Goal: Task Accomplishment & Management: Manage account settings

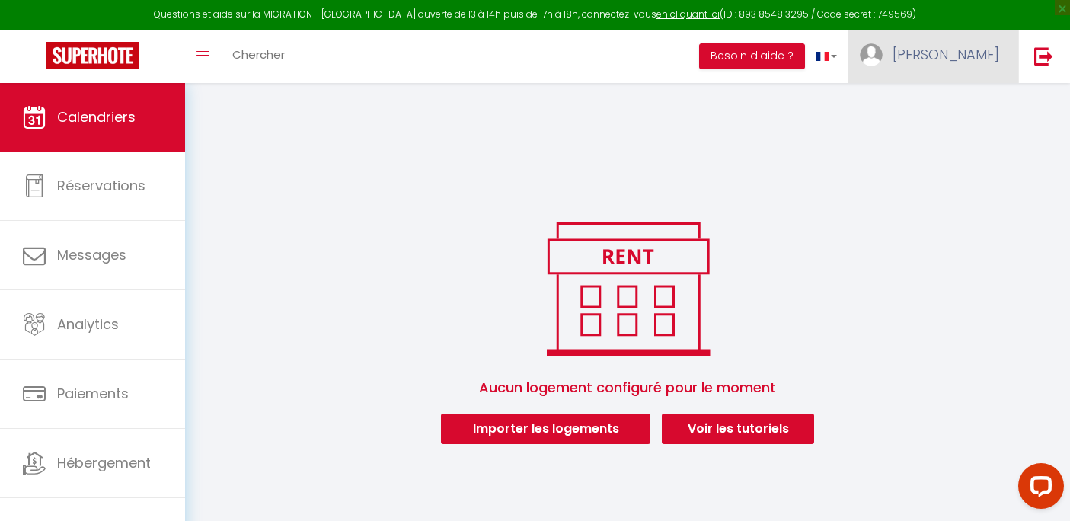
click at [955, 60] on link "[PERSON_NAME]" at bounding box center [934, 56] width 170 height 53
click at [961, 102] on link "Paramètres" at bounding box center [957, 106] width 113 height 26
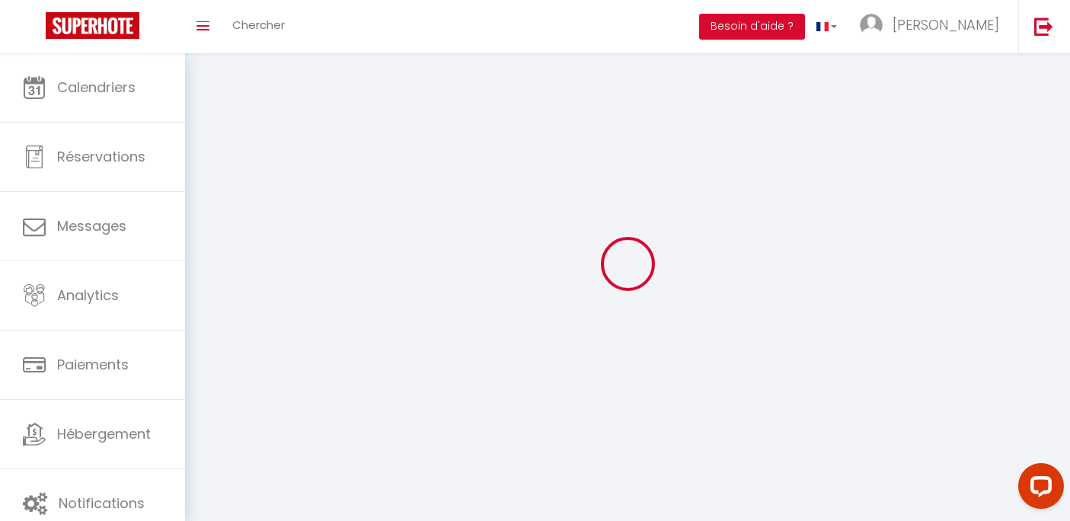
type input "[PERSON_NAME]"
type input "Blondel"
type input "[PHONE_NUMBER]"
type input "Rue [PERSON_NAME]"
type input "40000"
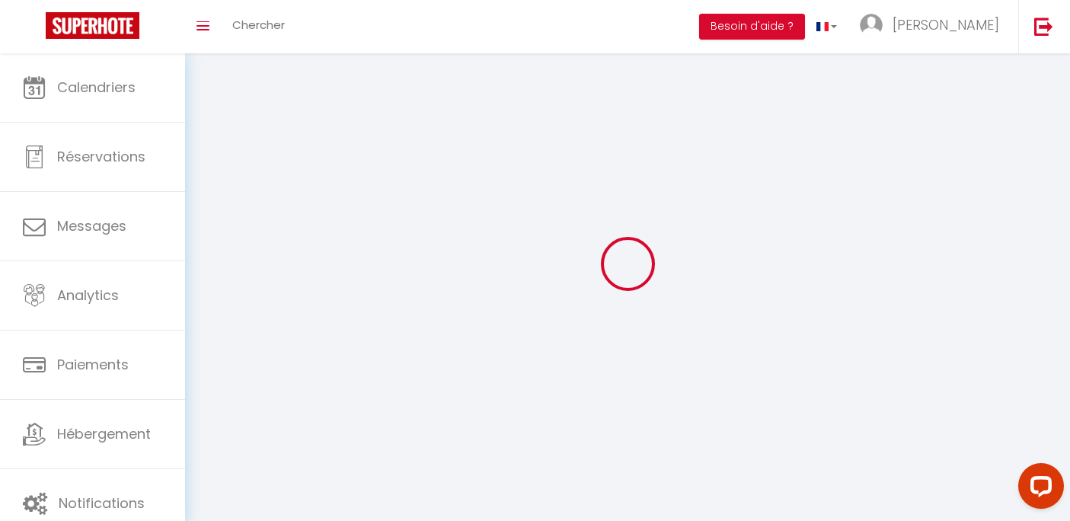
type input "Marakech"
type input "OnYm6xO4HKkaHLZEBZlm7gKKE"
type input "nuUynzdemv6VAV40LhpcYBqrh"
type input "[URL][DOMAIN_NAME]"
select select "146"
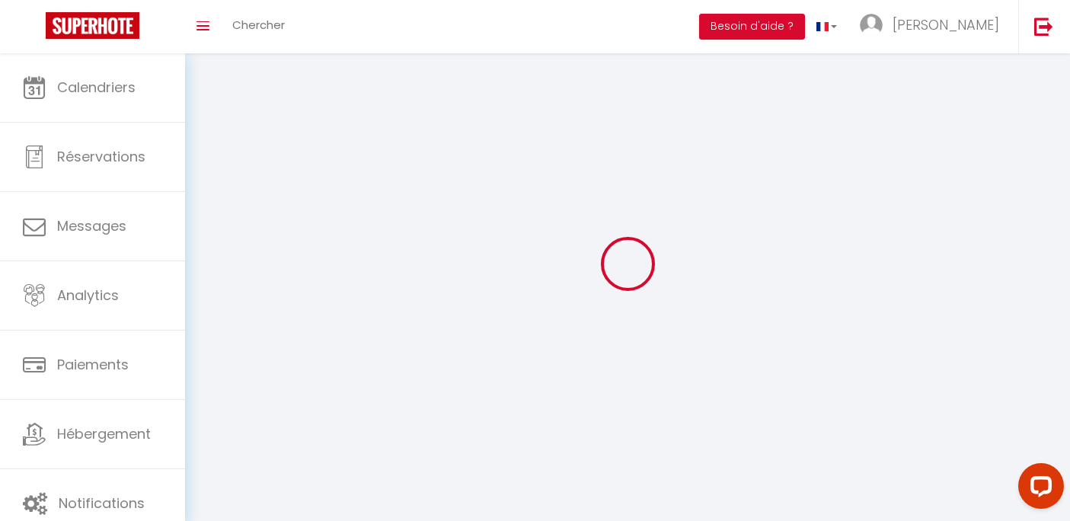
select select "28"
select select "fr"
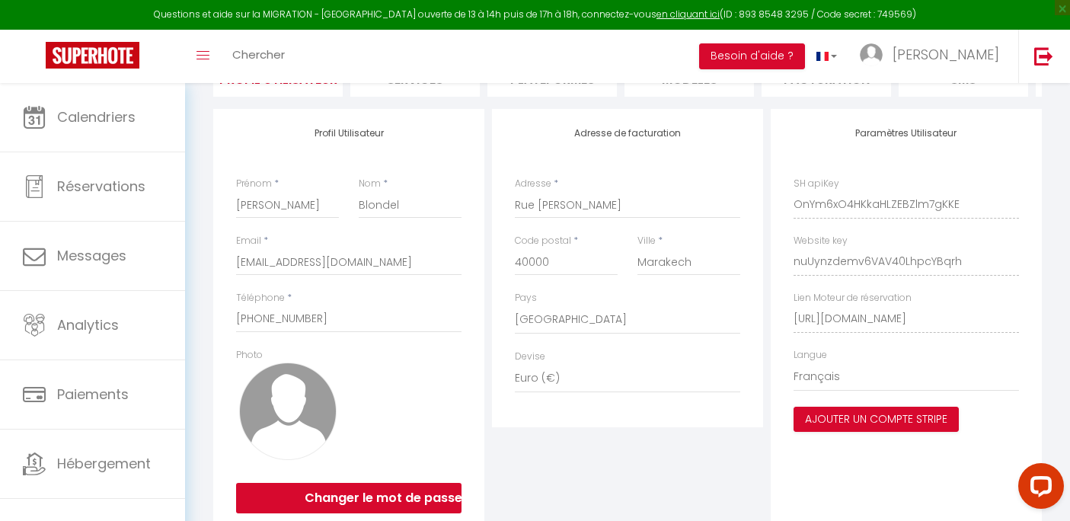
scroll to position [205, 0]
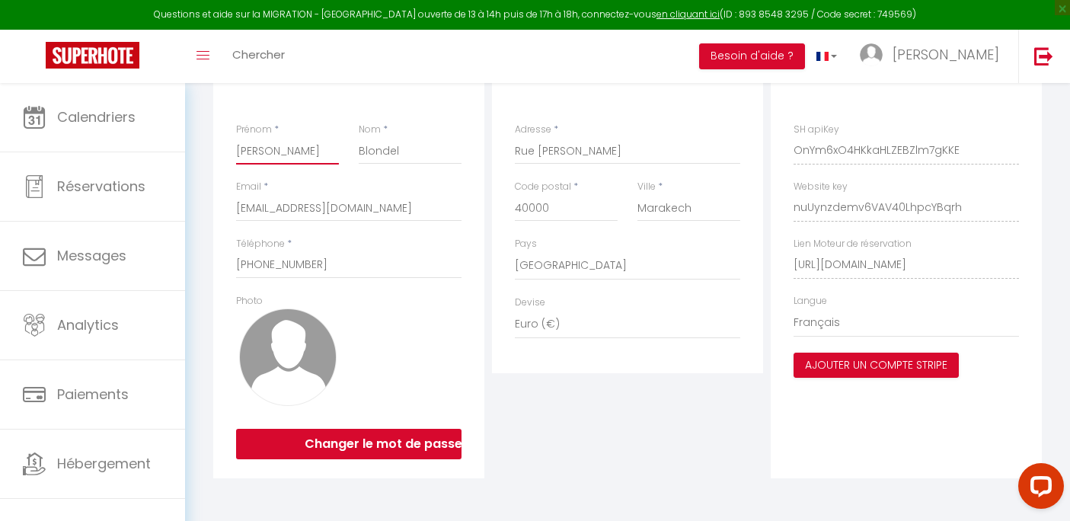
click at [312, 160] on input "[PERSON_NAME]" at bounding box center [287, 150] width 103 height 27
type input "Somy"
type input "t"
type input "Theophile"
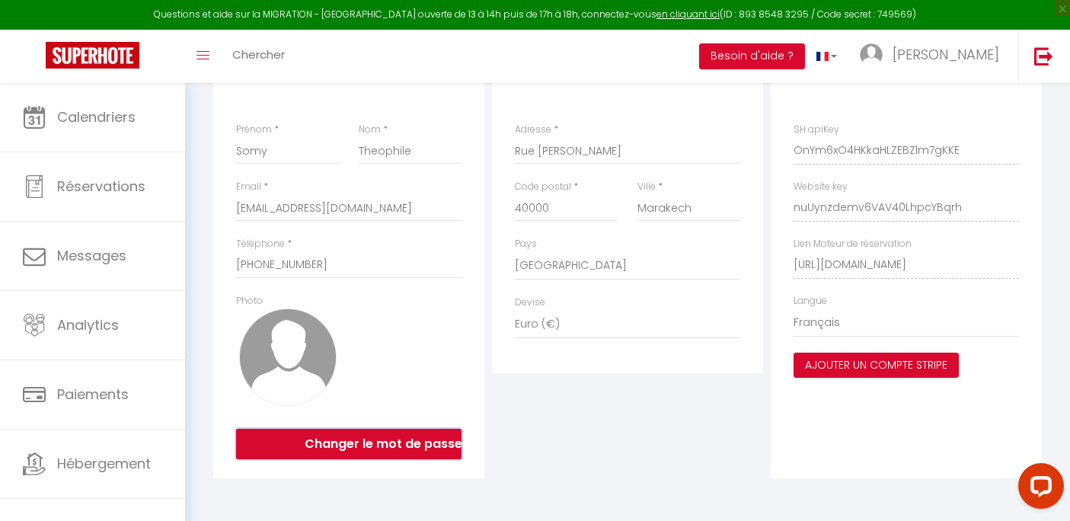
click at [318, 449] on button "Changer le mot de passe" at bounding box center [349, 444] width 226 height 30
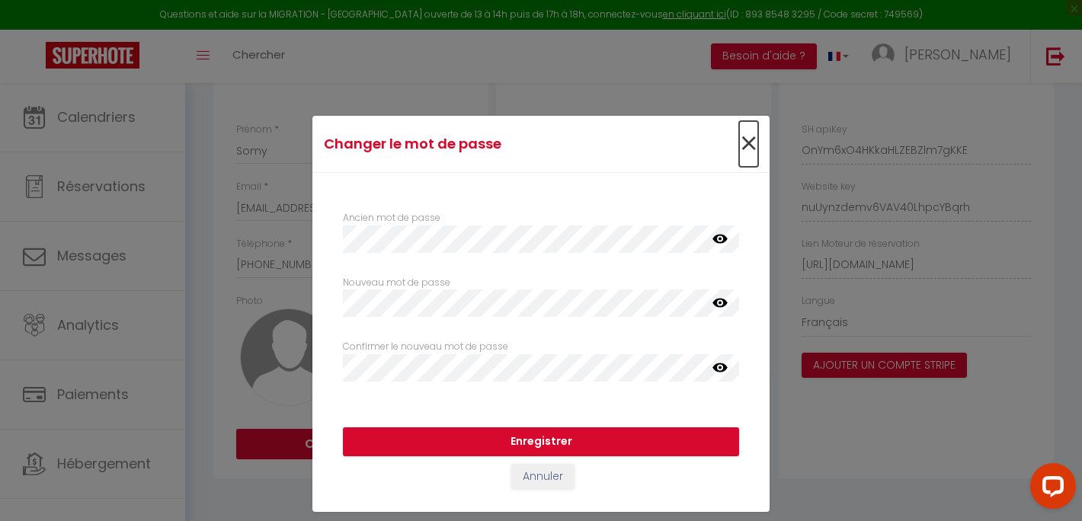
click at [744, 149] on span "×" at bounding box center [748, 144] width 19 height 46
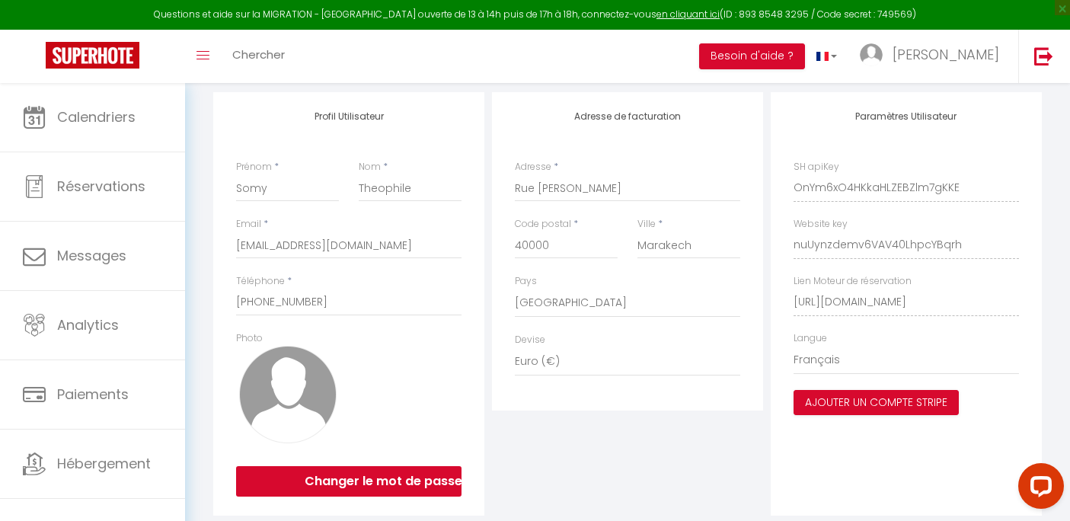
scroll to position [154, 0]
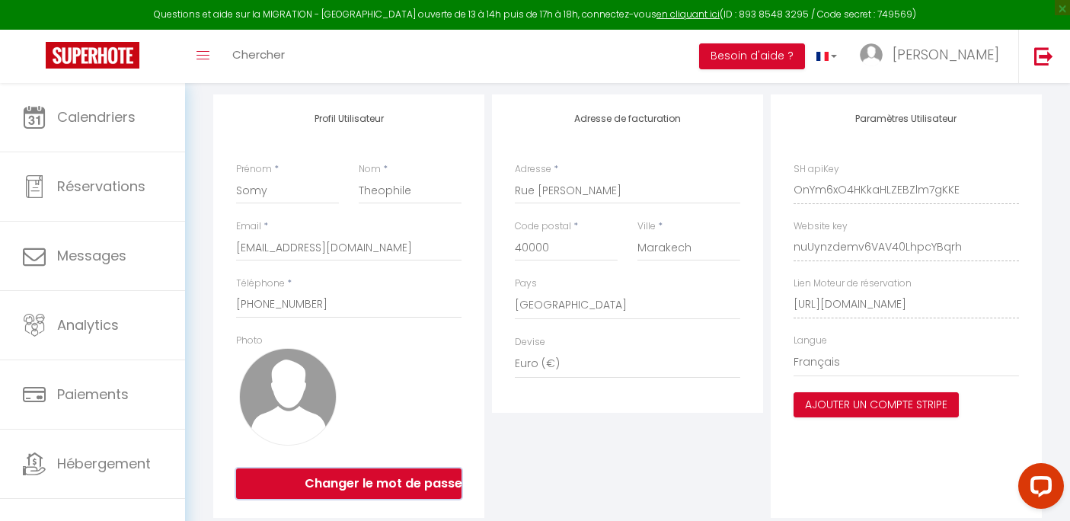
click at [386, 494] on button "Changer le mot de passe" at bounding box center [349, 484] width 226 height 30
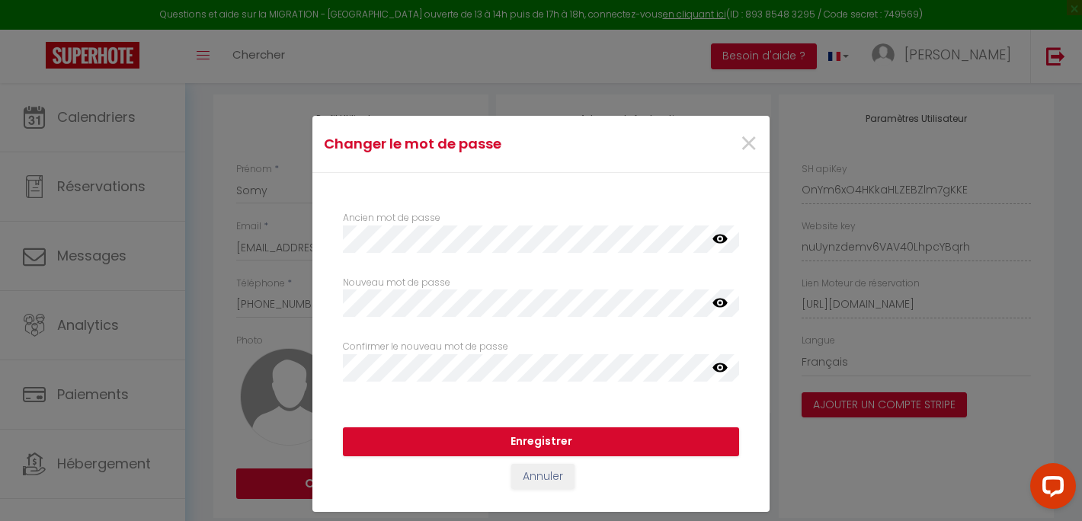
click at [720, 238] on icon at bounding box center [719, 238] width 15 height 9
click at [592, 439] on button "Enregistrer" at bounding box center [541, 441] width 396 height 29
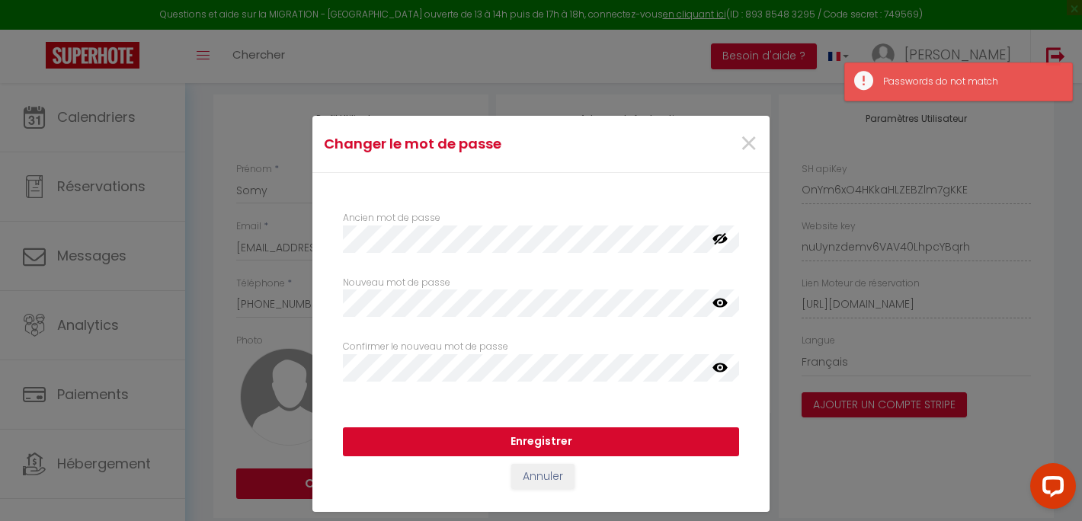
click at [592, 439] on button "Enregistrer" at bounding box center [541, 441] width 396 height 29
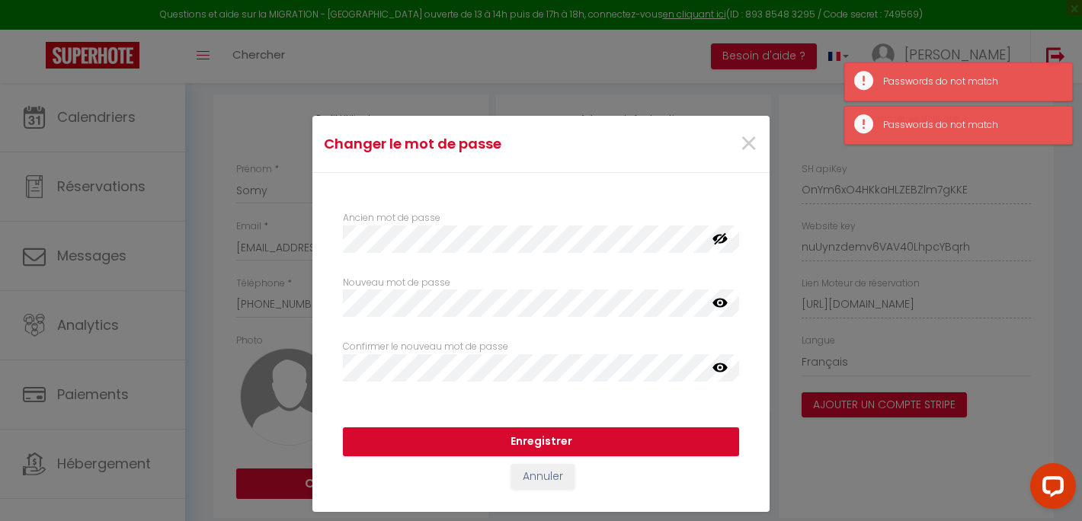
click at [716, 370] on icon at bounding box center [719, 367] width 15 height 9
click at [725, 308] on icon at bounding box center [719, 303] width 15 height 15
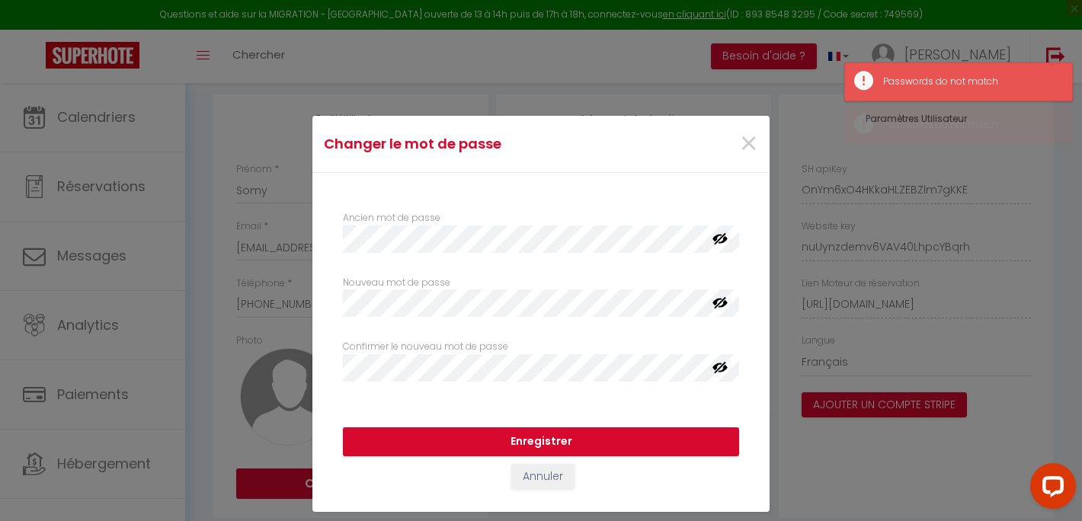
click at [721, 233] on icon at bounding box center [719, 238] width 15 height 15
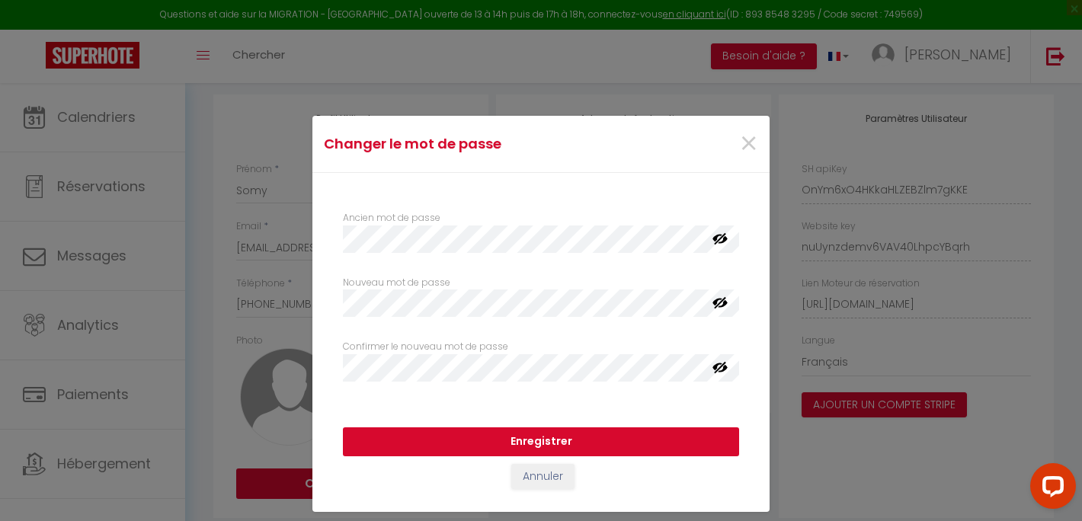
click at [585, 442] on button "Enregistrer" at bounding box center [541, 441] width 396 height 29
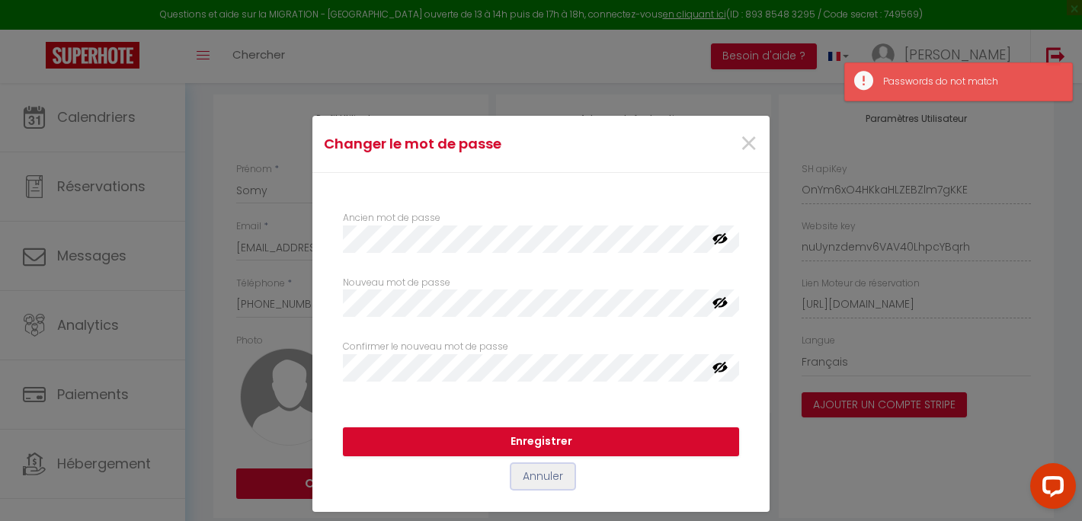
click at [542, 482] on button "Annuler" at bounding box center [542, 477] width 63 height 26
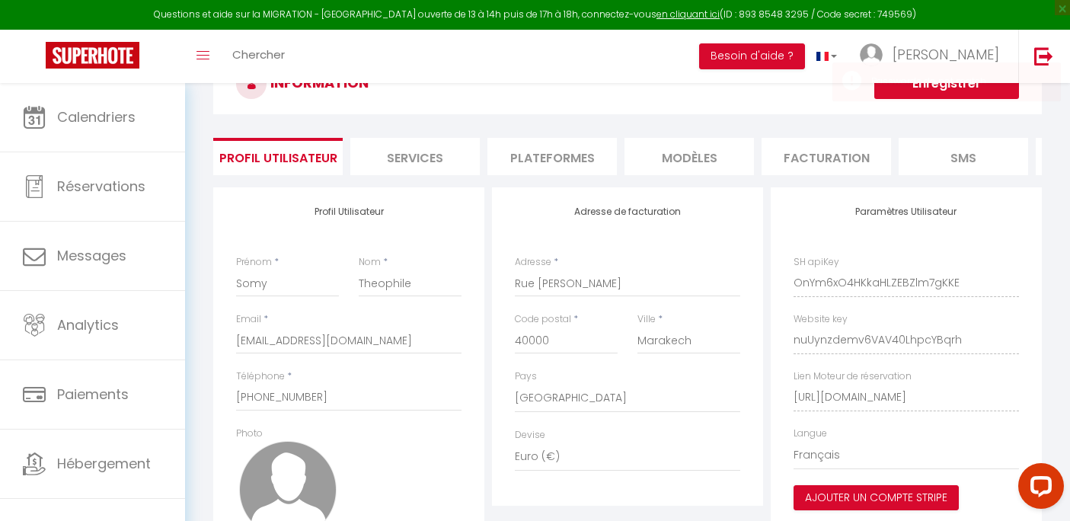
scroll to position [60, 0]
click at [421, 168] on li "Services" at bounding box center [415, 157] width 130 height 37
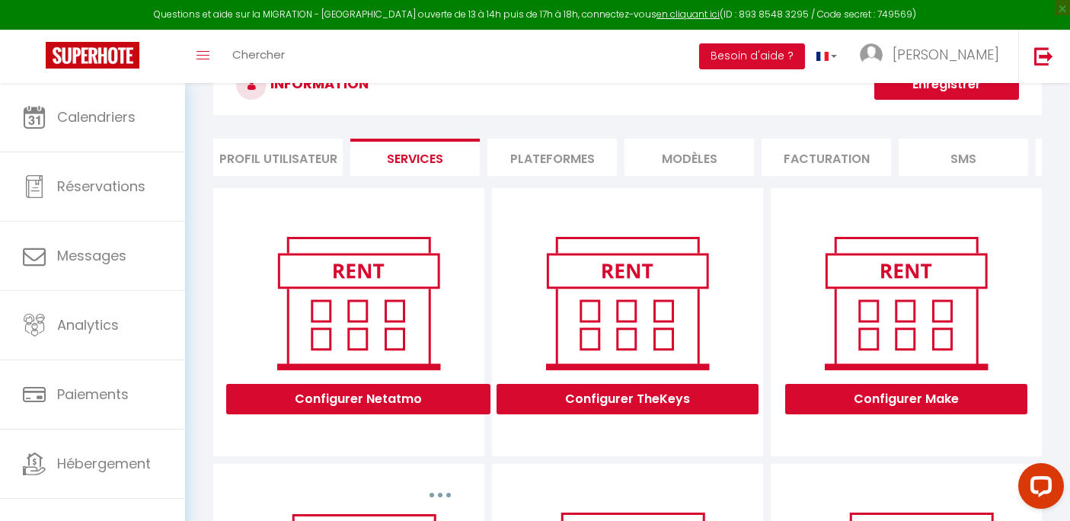
click at [295, 175] on li "Profil Utilisateur" at bounding box center [278, 157] width 130 height 37
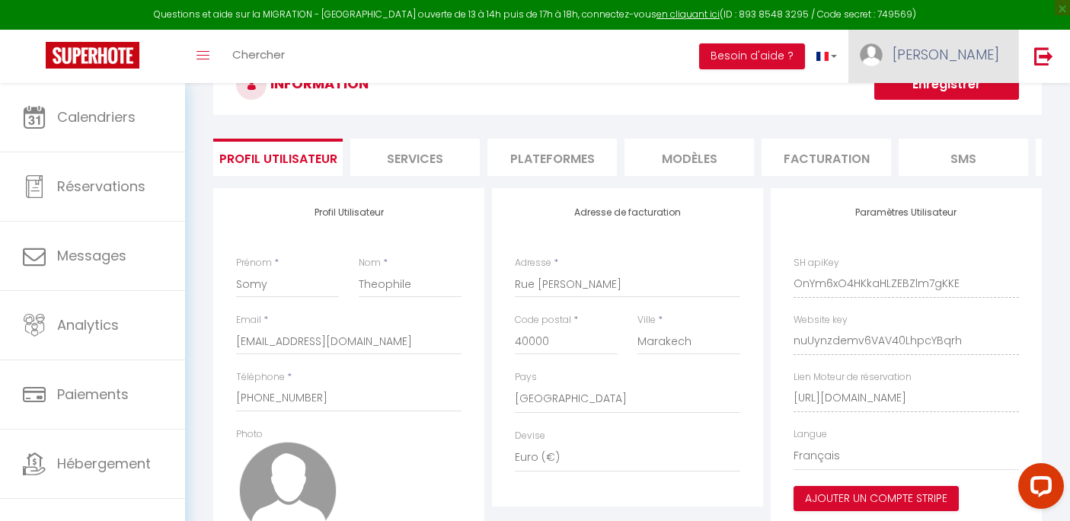
click at [968, 62] on span "[PERSON_NAME]" at bounding box center [946, 54] width 107 height 19
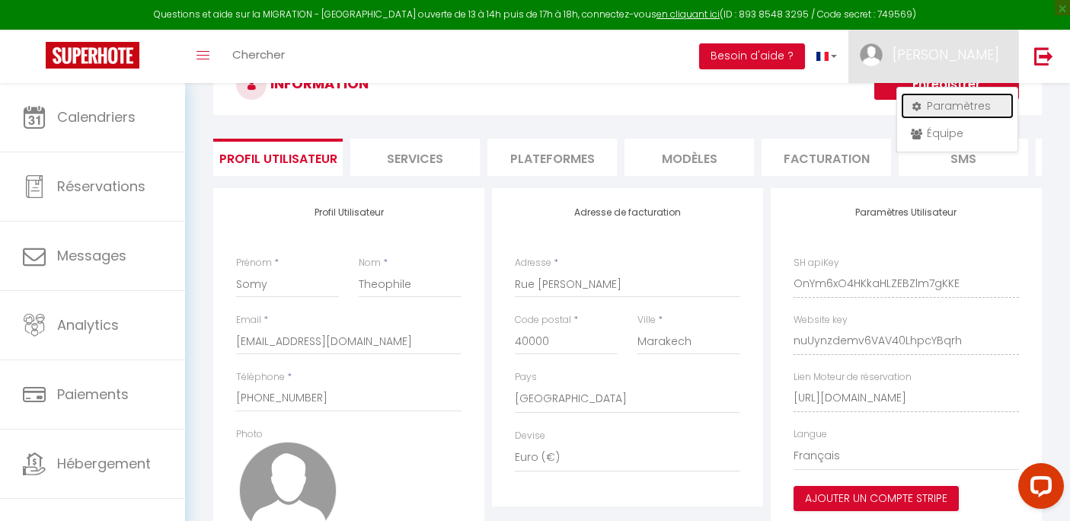
click at [962, 113] on link "Paramètres" at bounding box center [957, 106] width 113 height 26
click at [973, 97] on link "Paramètres" at bounding box center [957, 106] width 113 height 26
click at [988, 35] on link "[PERSON_NAME]" at bounding box center [934, 56] width 170 height 53
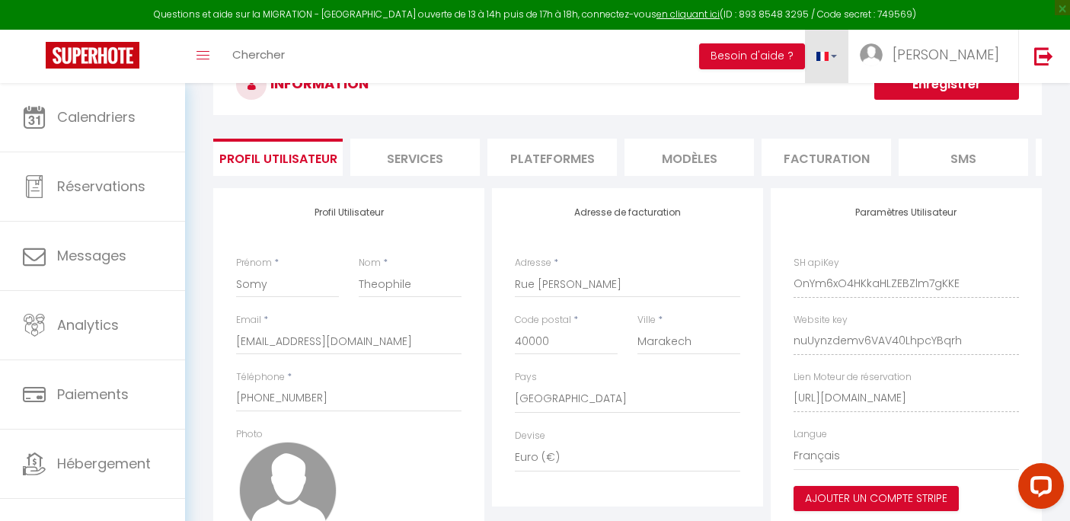
click at [849, 56] on link at bounding box center [827, 56] width 44 height 53
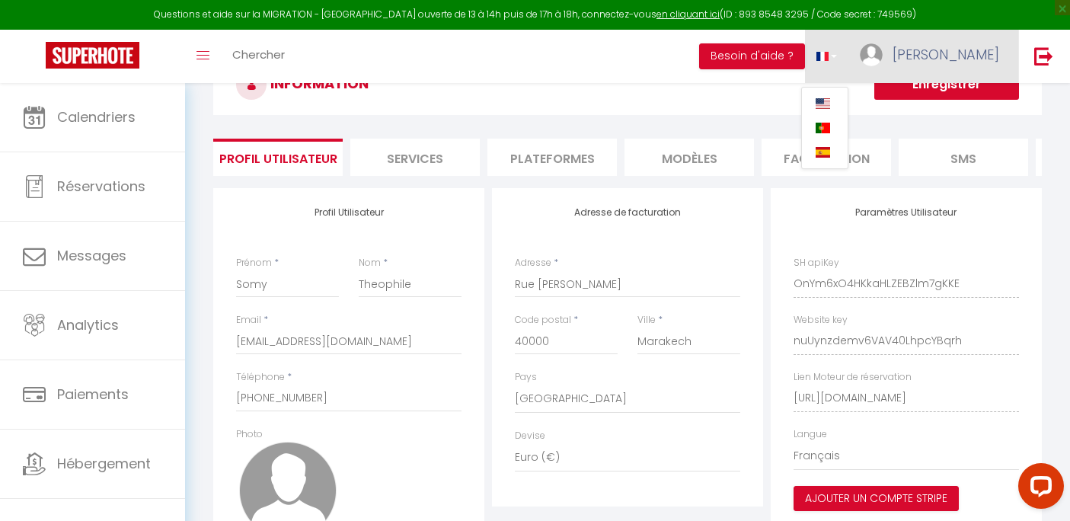
click at [955, 42] on link "[PERSON_NAME]" at bounding box center [934, 56] width 170 height 53
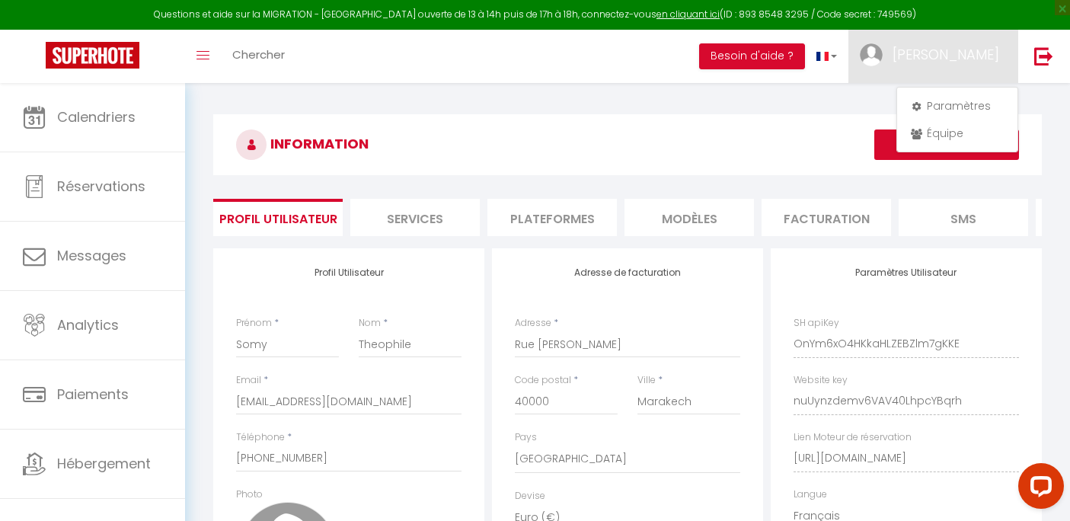
click at [785, 211] on li "Facturation" at bounding box center [827, 217] width 130 height 37
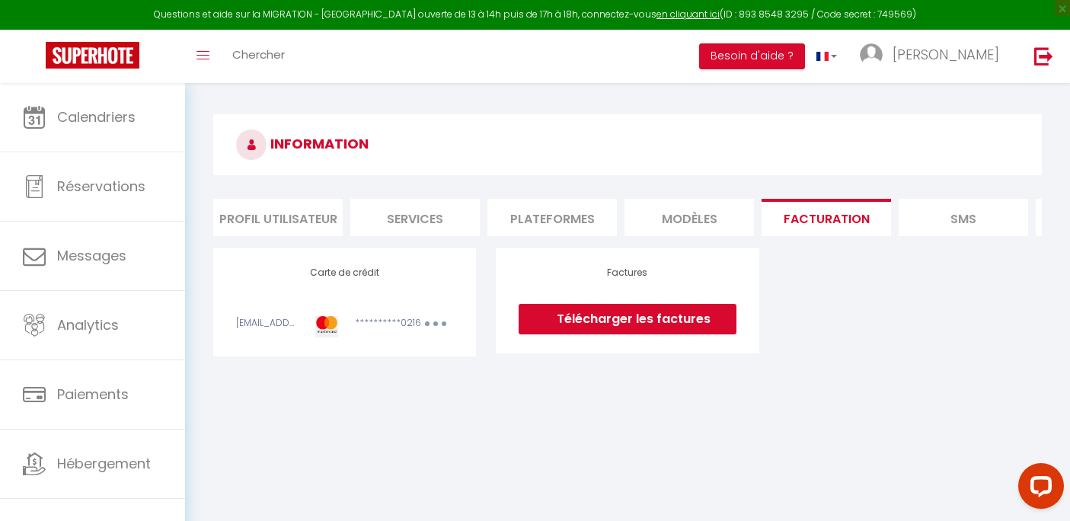
scroll to position [3, 0]
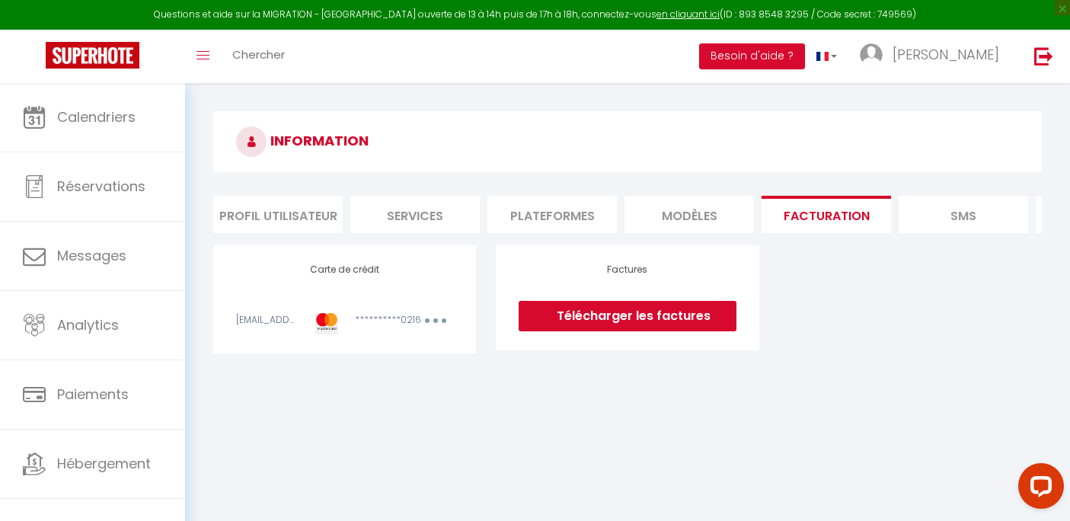
click at [348, 312] on div "**********" at bounding box center [344, 299] width 217 height 70
click at [984, 223] on li "SMS" at bounding box center [964, 214] width 130 height 37
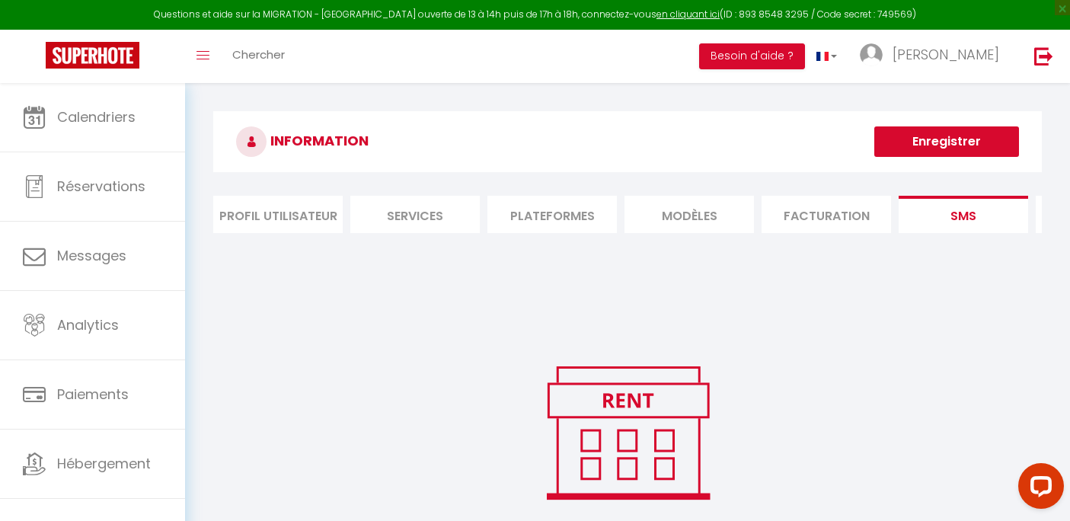
click at [807, 206] on li "Facturation" at bounding box center [827, 214] width 130 height 37
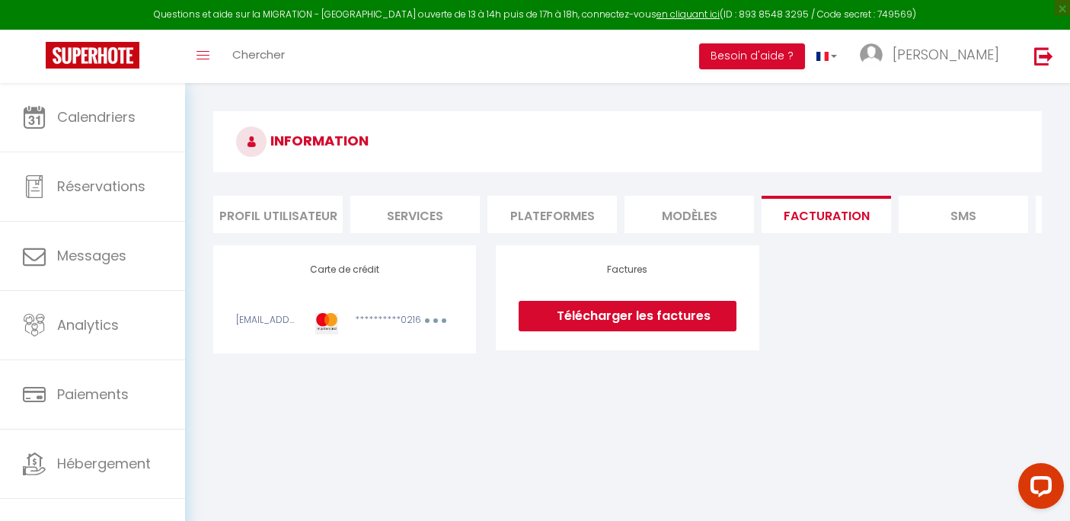
click at [222, 284] on div "**********" at bounding box center [344, 299] width 263 height 108
click at [317, 224] on li "Profil Utilisateur" at bounding box center [278, 214] width 130 height 37
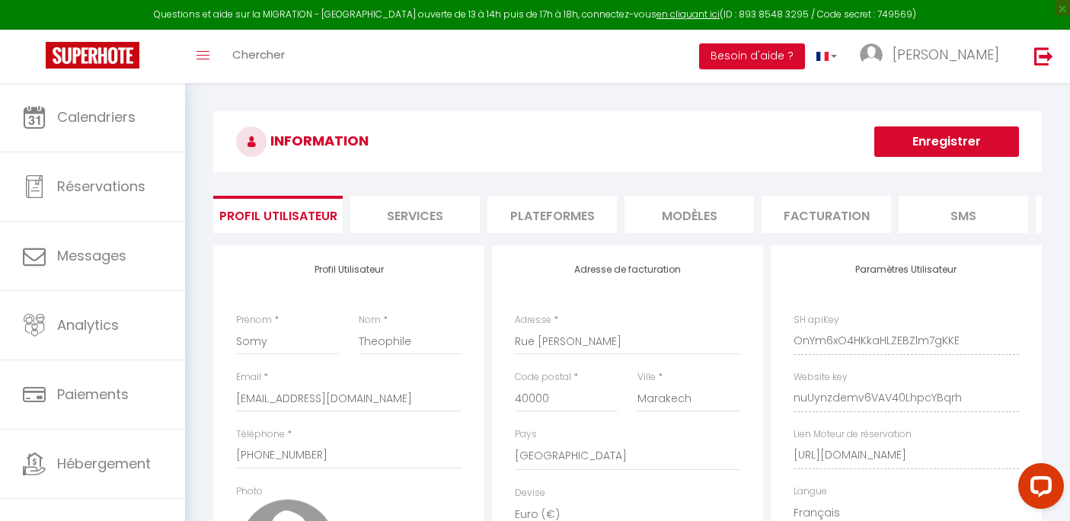
click at [837, 223] on li "Facturation" at bounding box center [827, 214] width 130 height 37
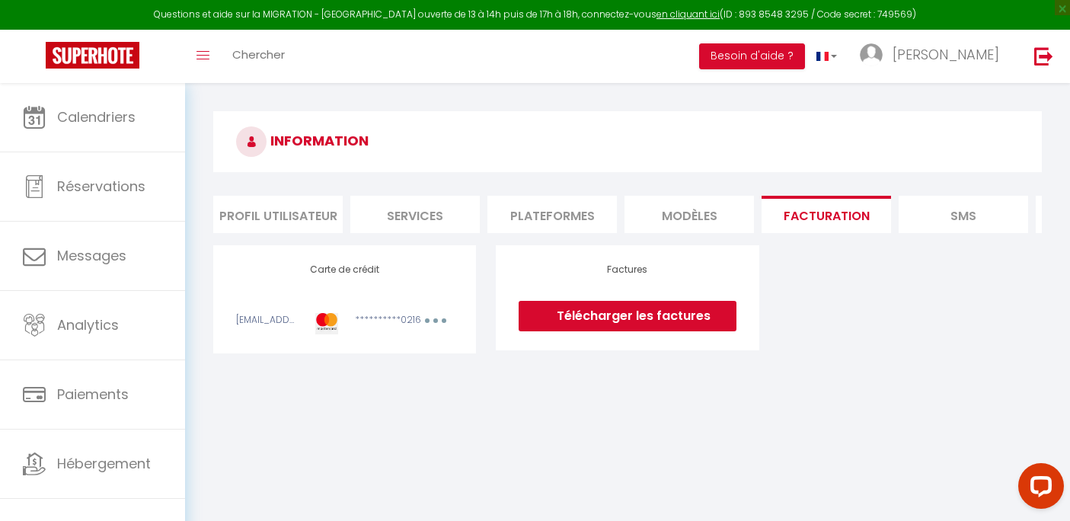
click at [373, 306] on div "**********" at bounding box center [344, 299] width 217 height 70
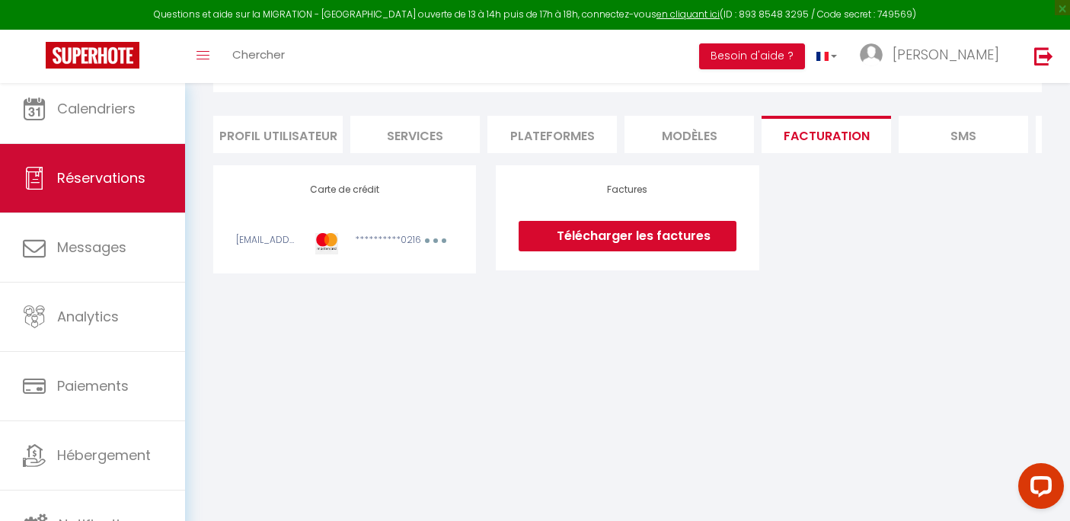
scroll to position [14, 0]
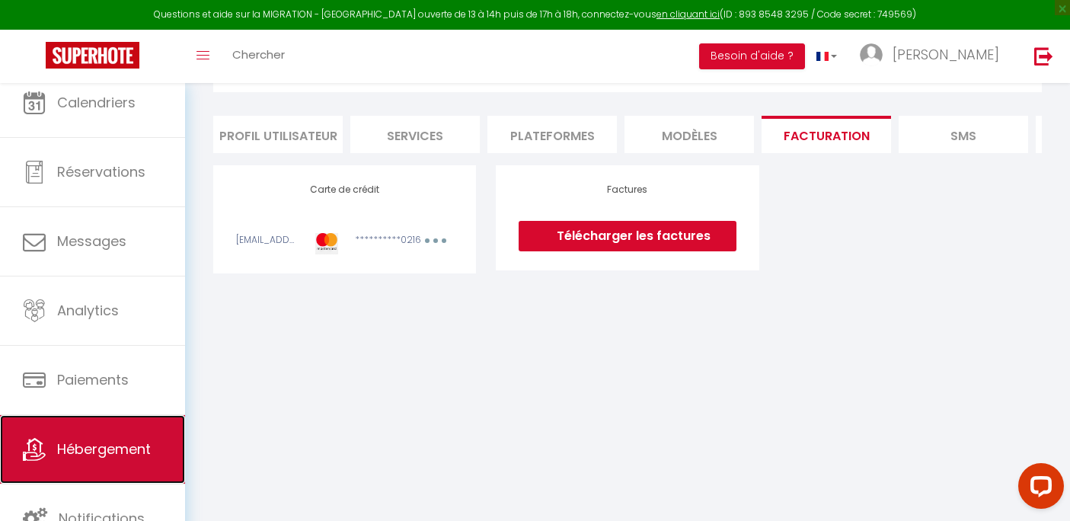
click at [113, 461] on link "Hébergement" at bounding box center [92, 449] width 185 height 69
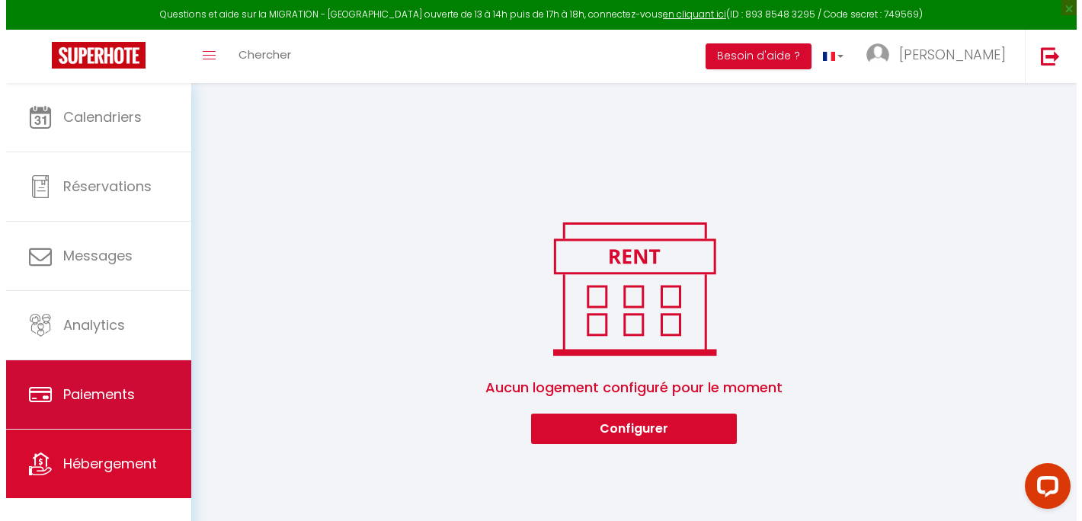
scroll to position [3, 0]
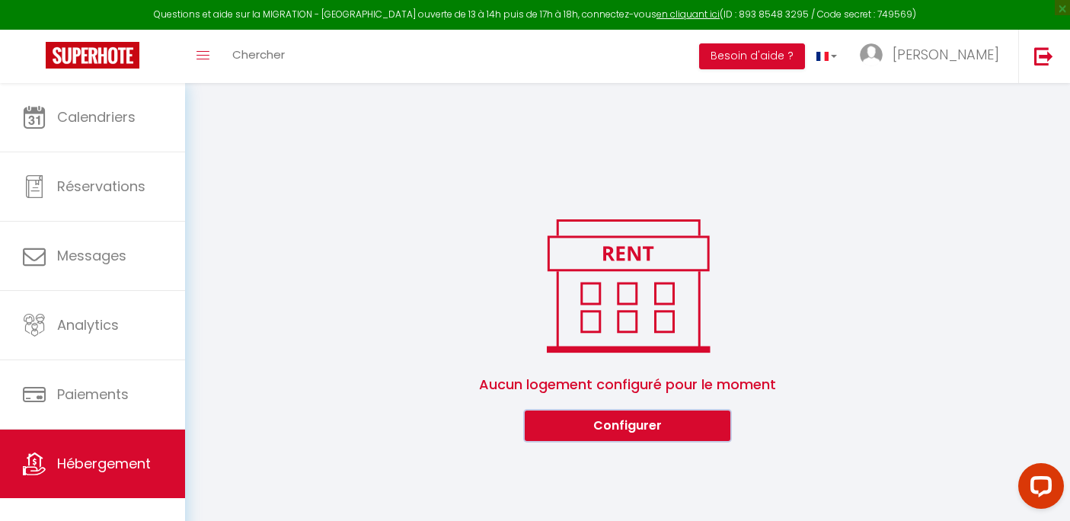
click at [674, 422] on button "Configurer" at bounding box center [628, 426] width 206 height 30
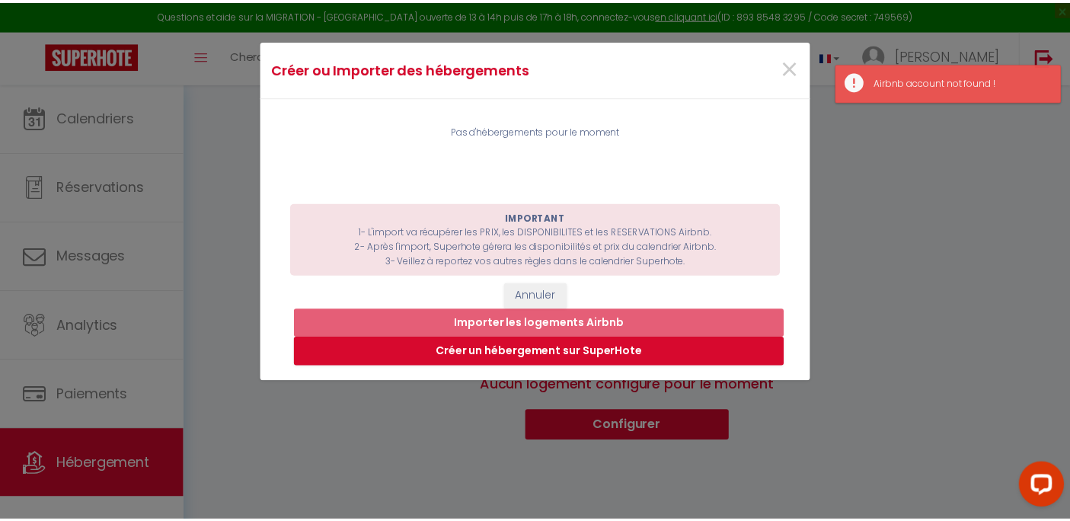
scroll to position [104, 0]
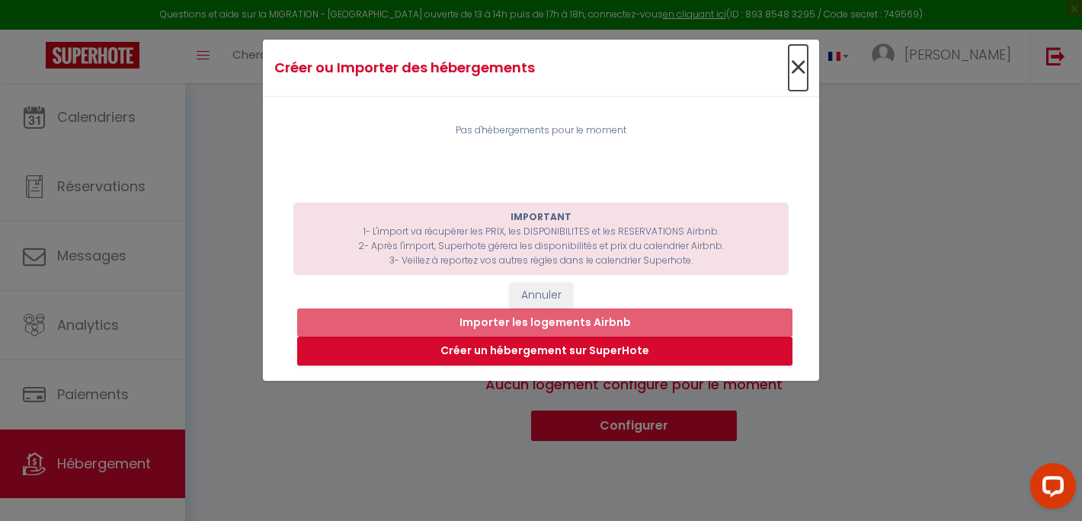
click at [798, 79] on span "×" at bounding box center [798, 68] width 19 height 46
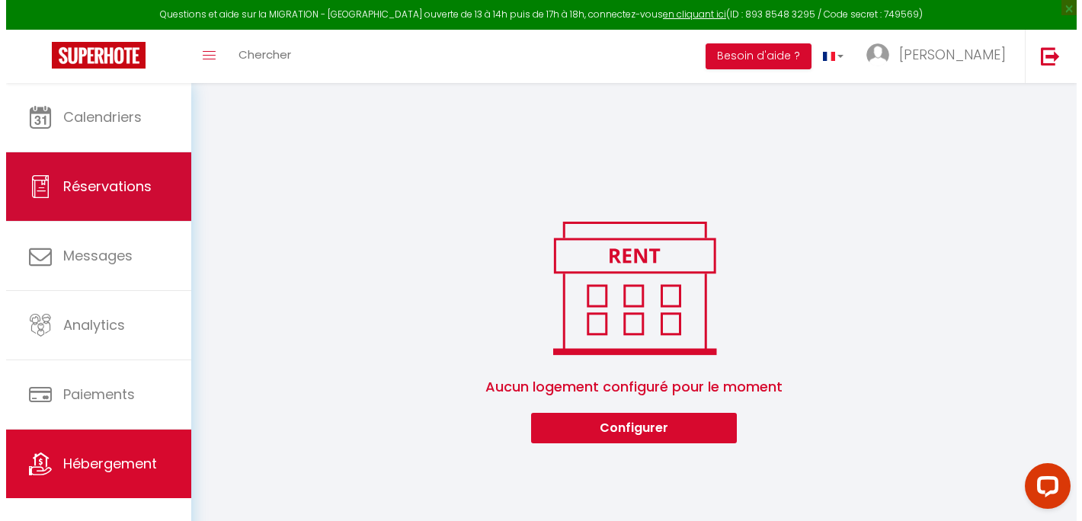
scroll to position [0, 0]
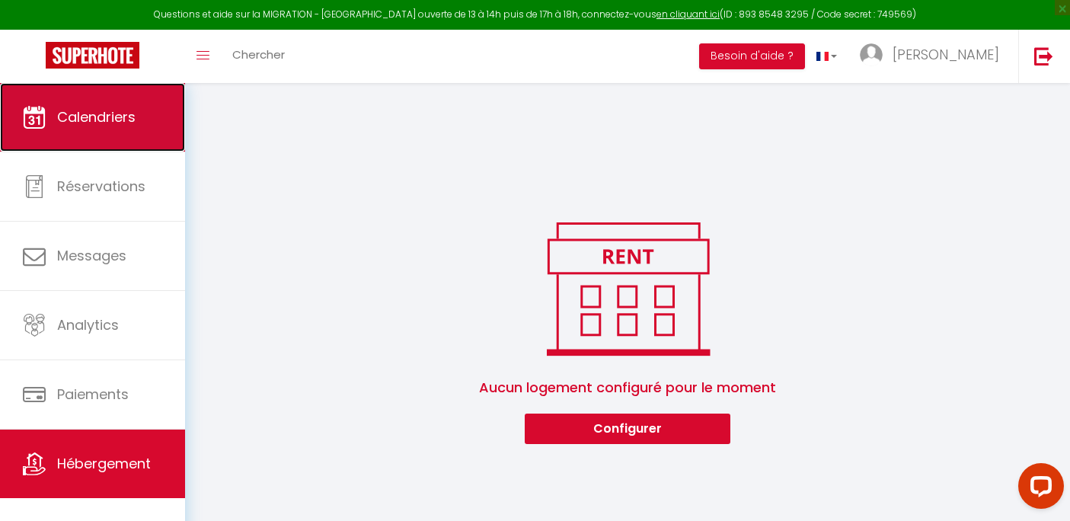
click at [120, 108] on span "Calendriers" at bounding box center [96, 116] width 78 height 19
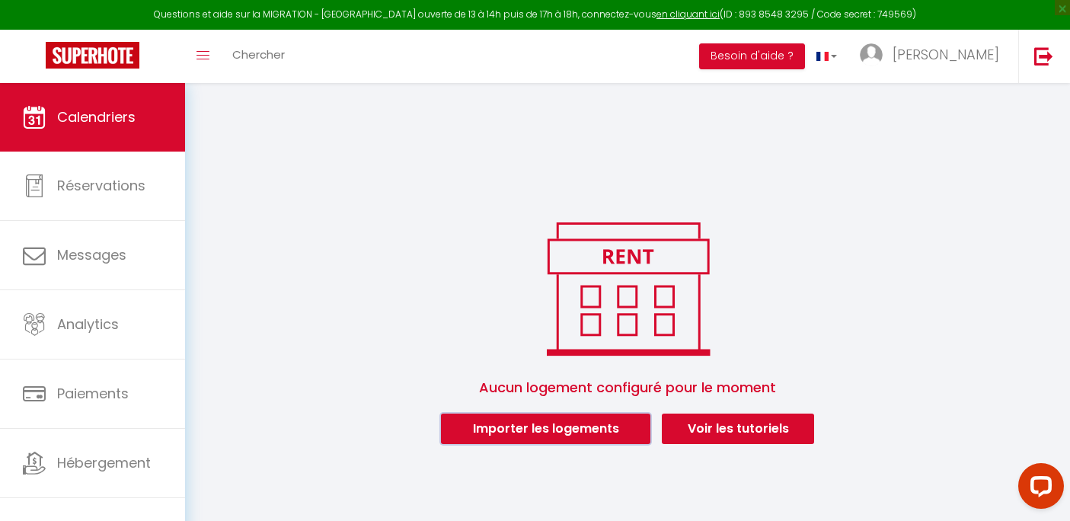
click at [545, 428] on button "Importer les logements" at bounding box center [546, 429] width 210 height 30
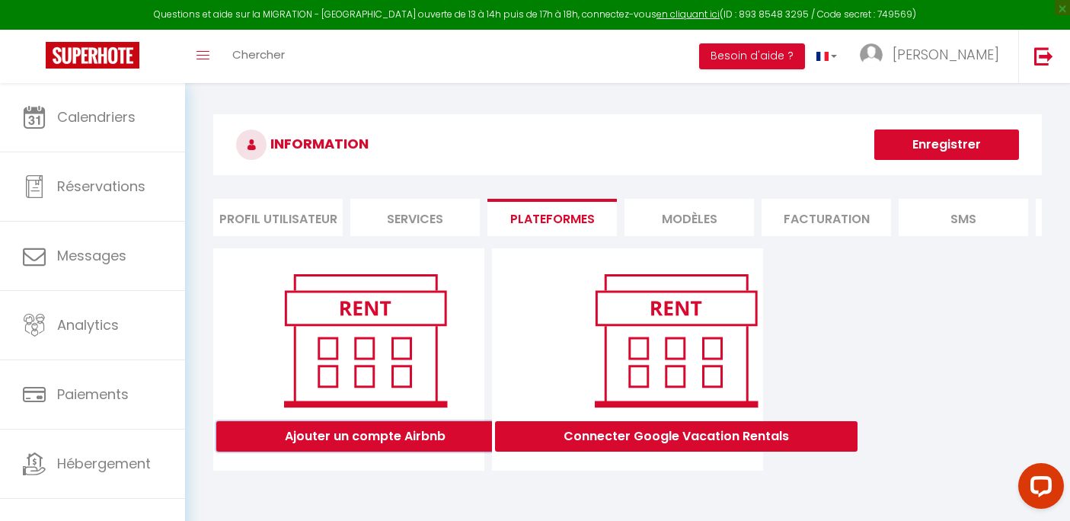
click at [402, 452] on button "Ajouter un compte Airbnb" at bounding box center [365, 436] width 298 height 30
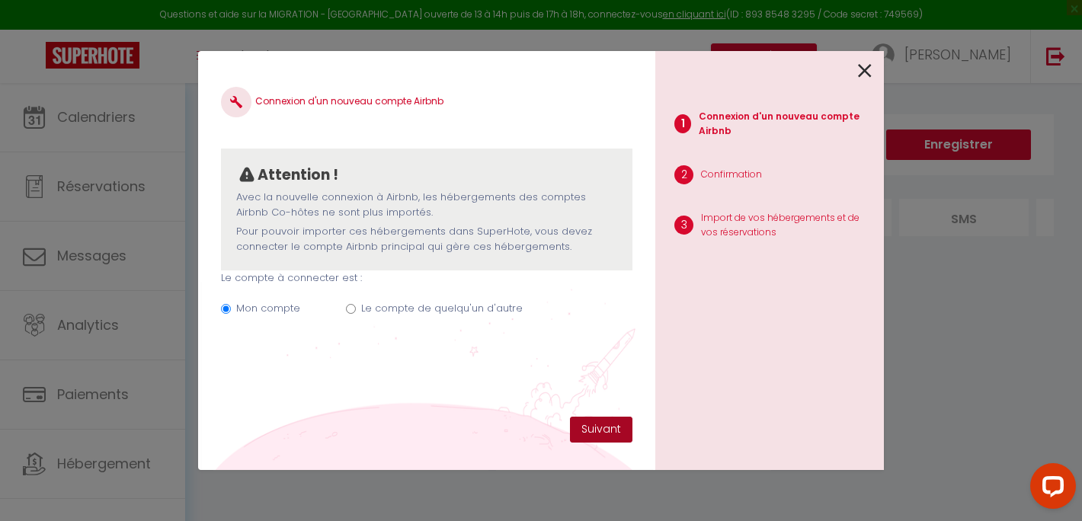
click at [600, 433] on button "Suivant" at bounding box center [601, 430] width 62 height 26
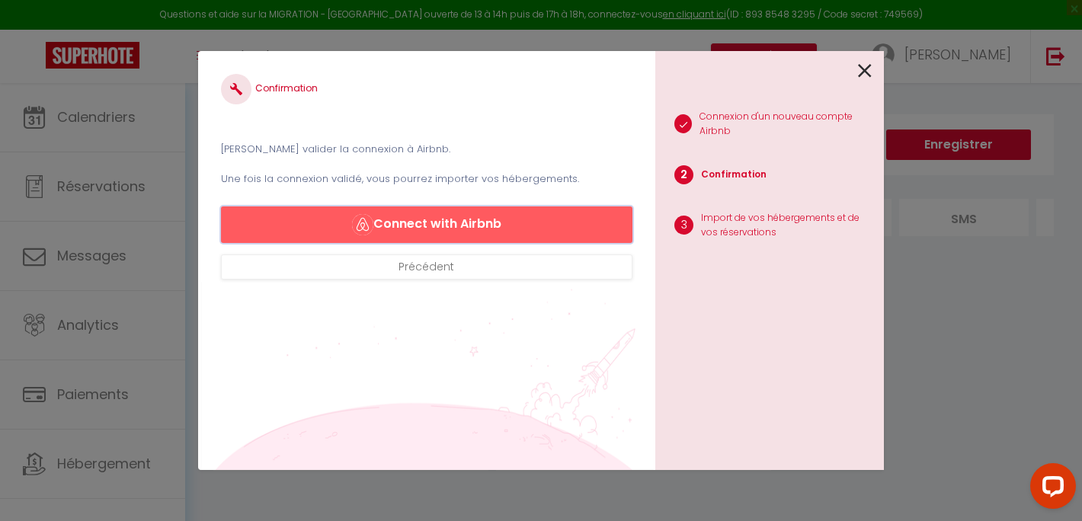
click at [528, 207] on button "Connect with Airbnb" at bounding box center [426, 224] width 411 height 37
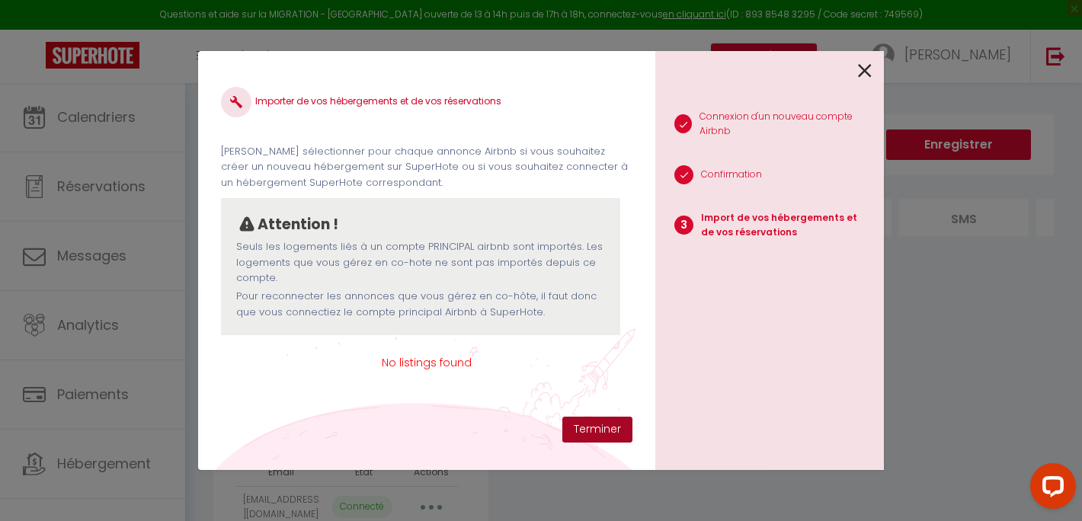
click at [610, 437] on button "Terminer" at bounding box center [597, 430] width 70 height 26
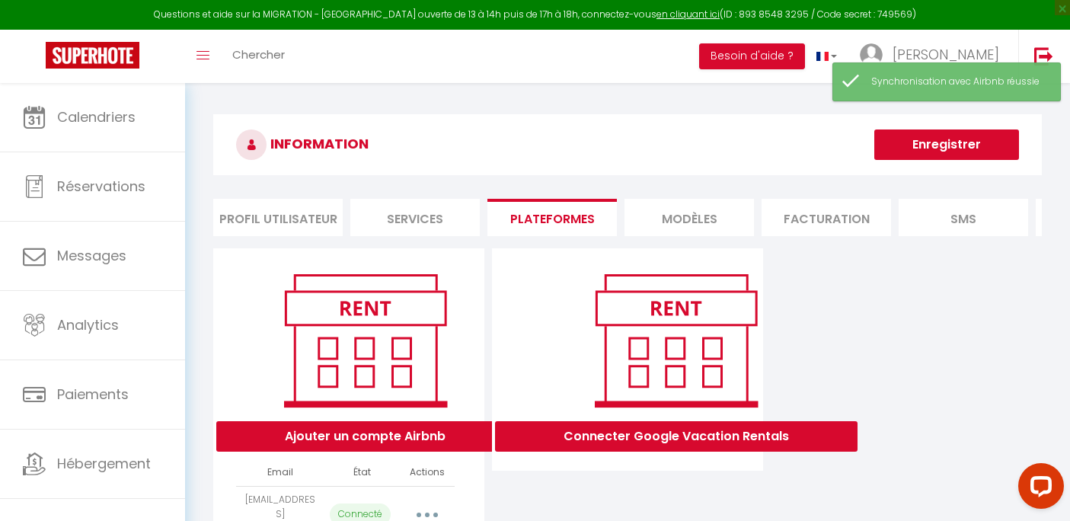
click at [610, 437] on div "INFORMATION Enregistrer Profil Utilisateur Services Plateformes MODÈLES Factura…" at bounding box center [627, 345] width 849 height 462
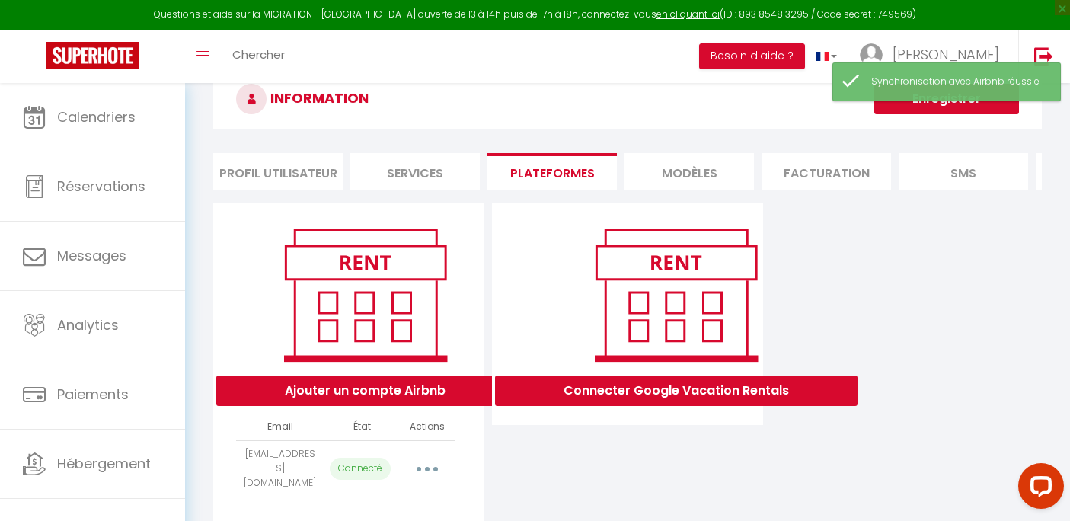
scroll to position [91, 0]
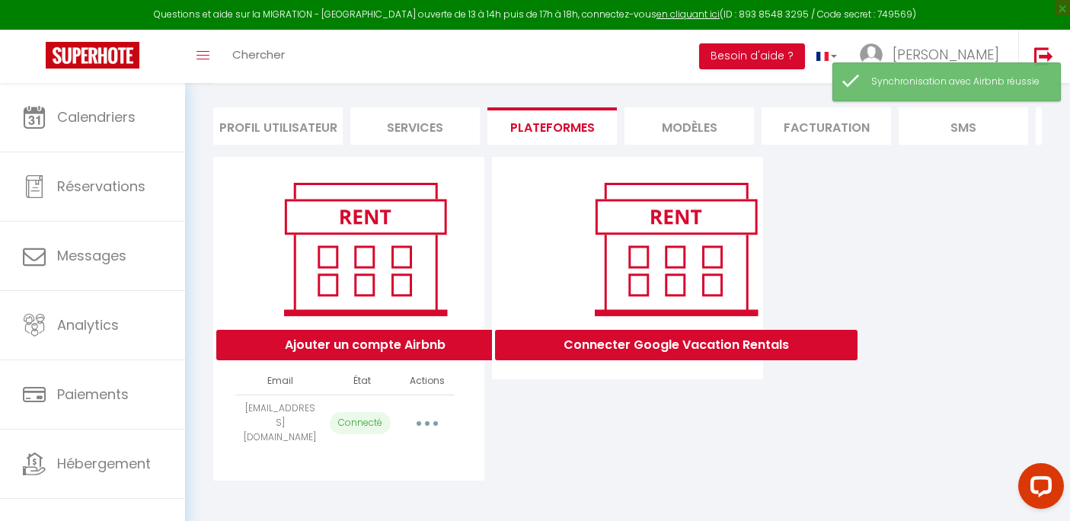
click at [437, 425] on button "button" at bounding box center [427, 423] width 43 height 24
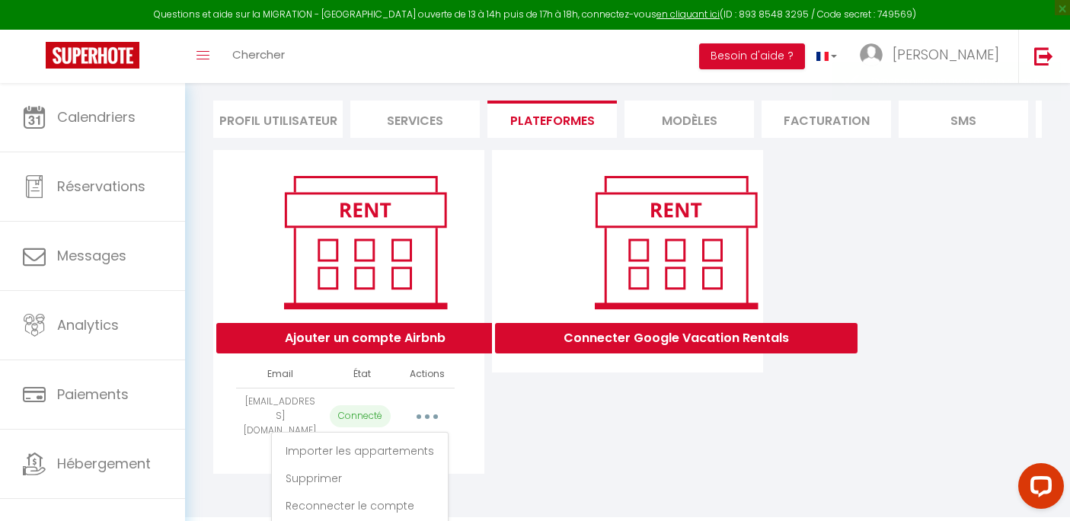
scroll to position [106, 0]
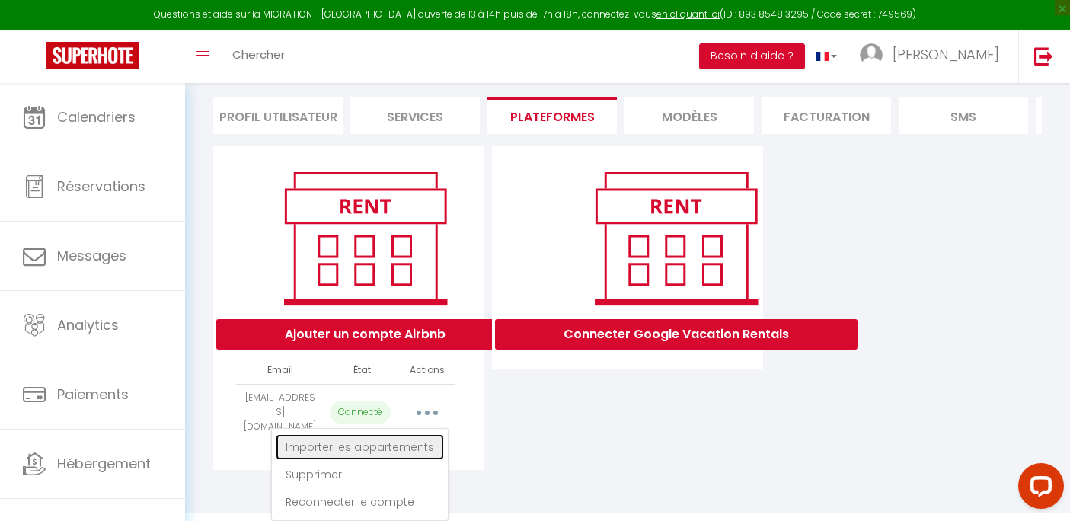
click at [401, 447] on link "Importer les appartements" at bounding box center [360, 447] width 168 height 26
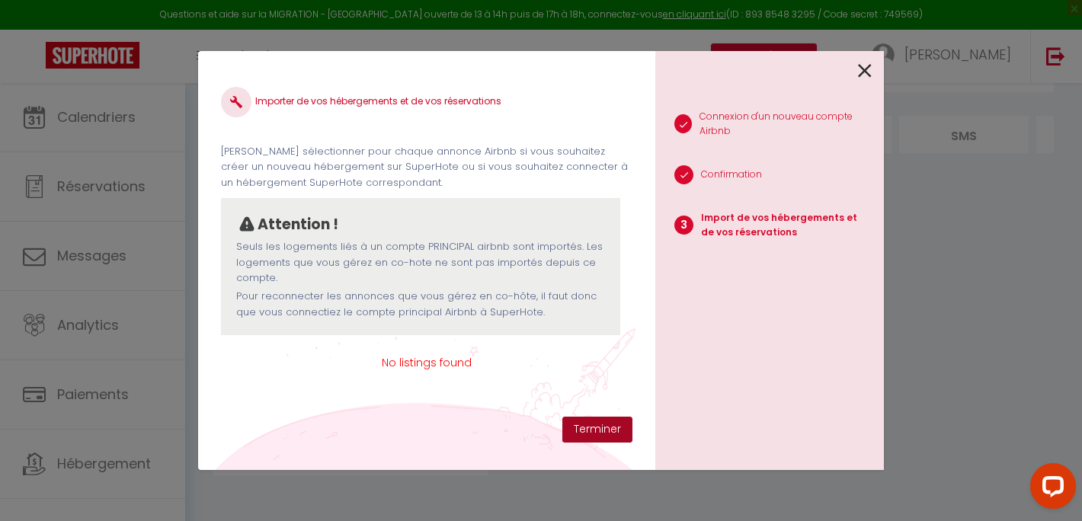
click at [597, 425] on button "Terminer" at bounding box center [597, 430] width 70 height 26
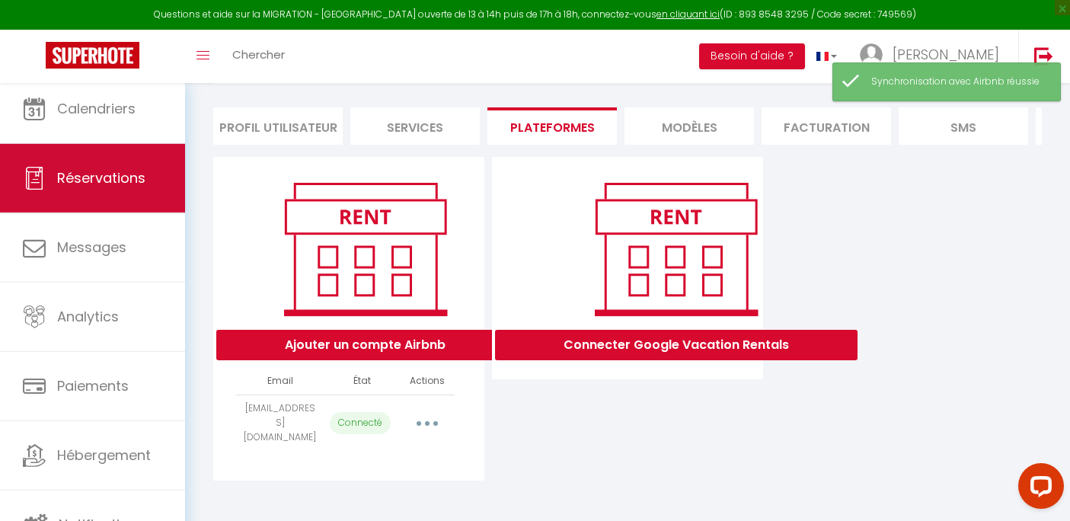
click at [69, 172] on span "Réservations" at bounding box center [101, 177] width 88 height 19
select select "not_cancelled"
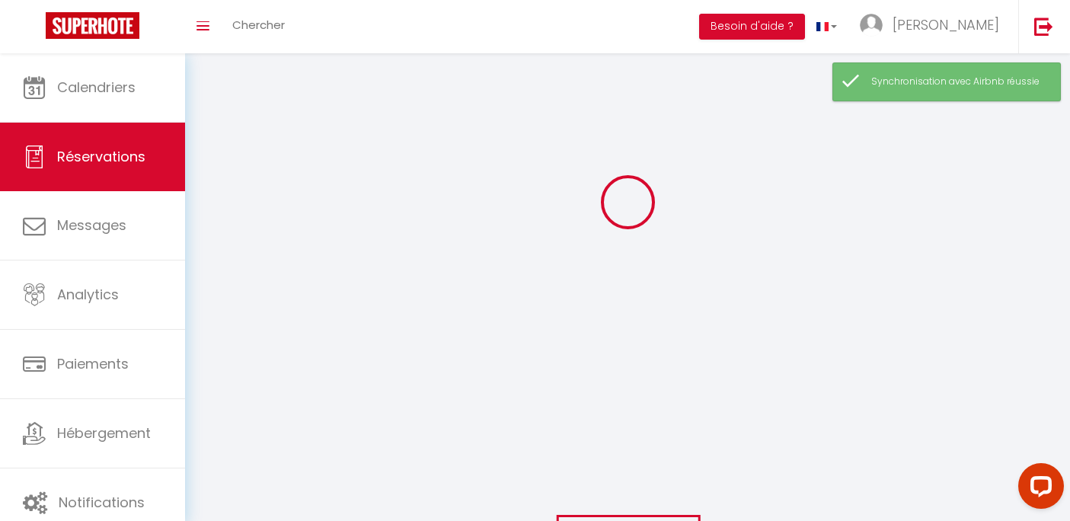
scroll to position [83, 0]
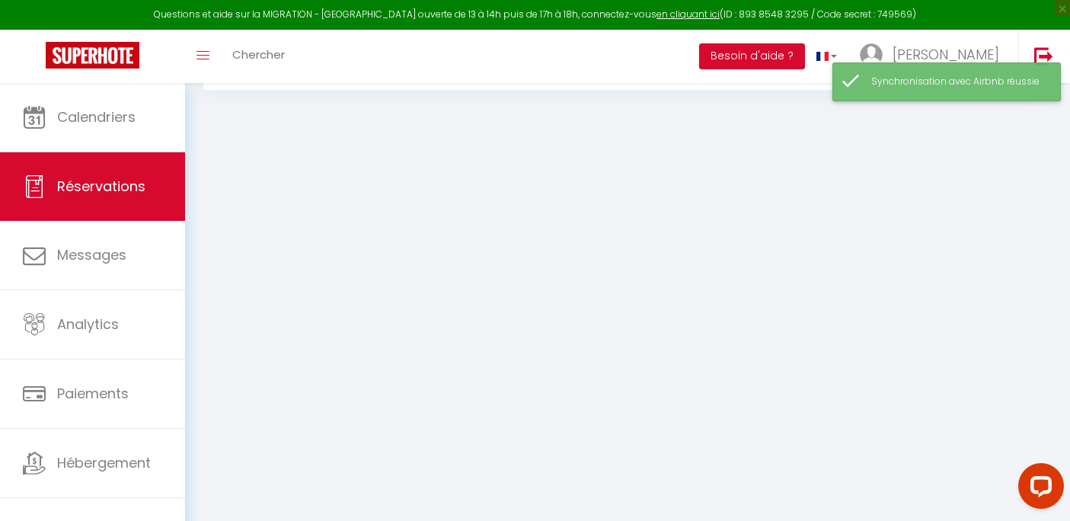
click at [856, 84] on div "Synchronisation avec Airbnb réussie" at bounding box center [947, 81] width 229 height 39
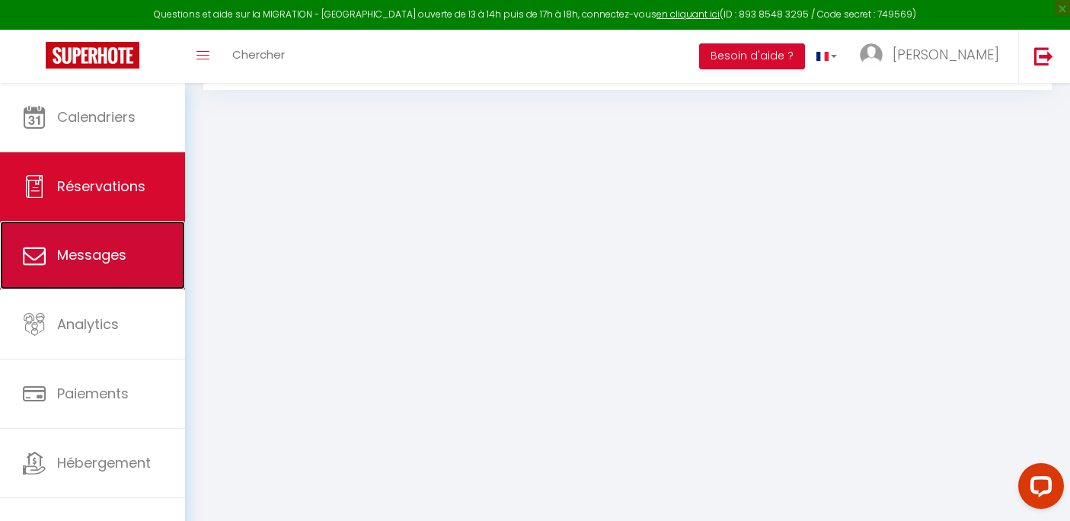
click at [141, 249] on link "Messages" at bounding box center [92, 255] width 185 height 69
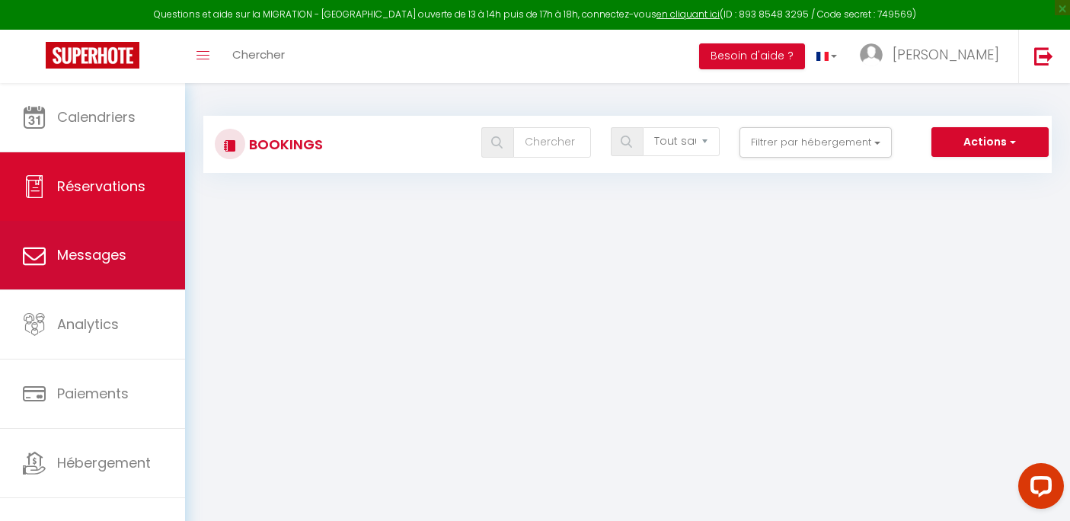
select select "message"
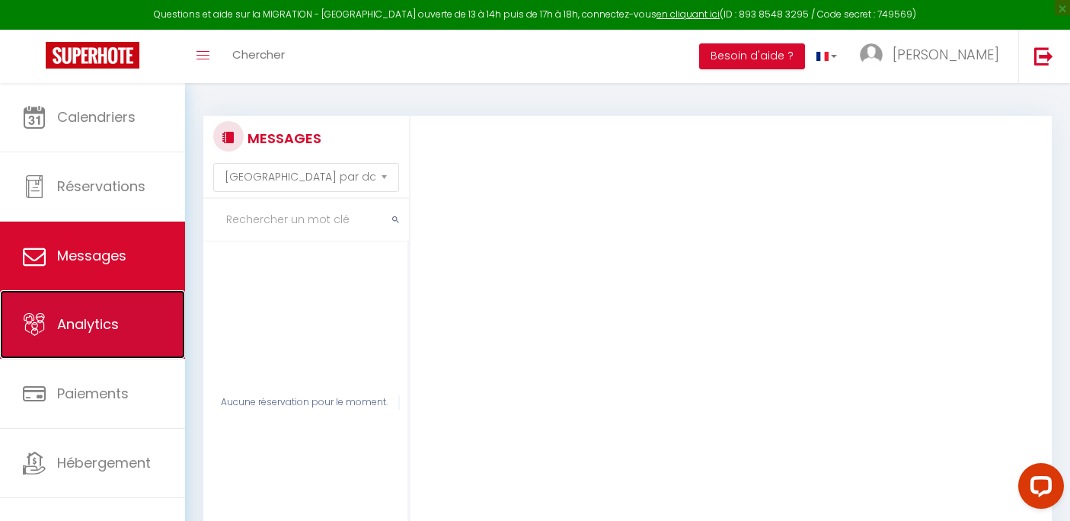
click at [98, 338] on link "Analytics" at bounding box center [92, 324] width 185 height 69
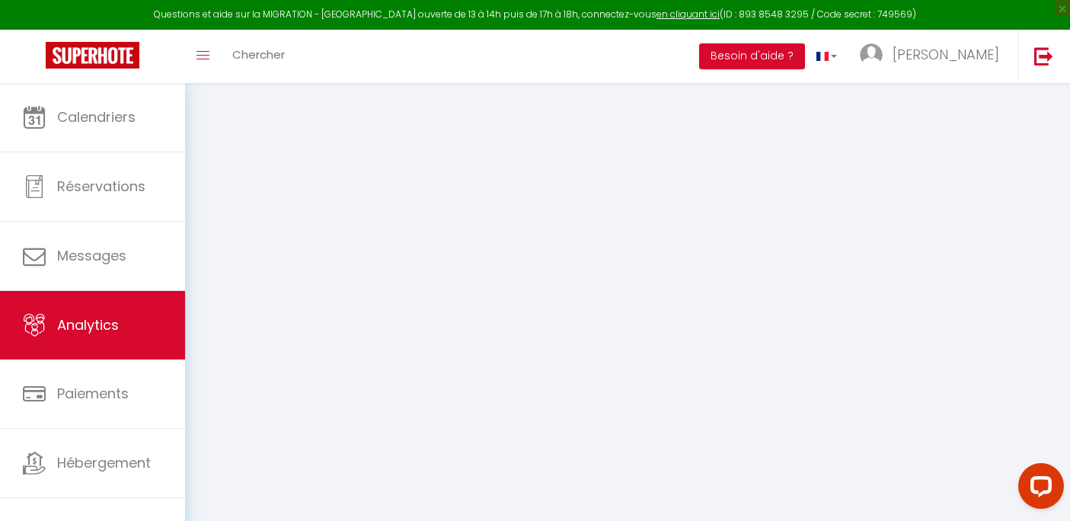
select select "2025"
select select "8"
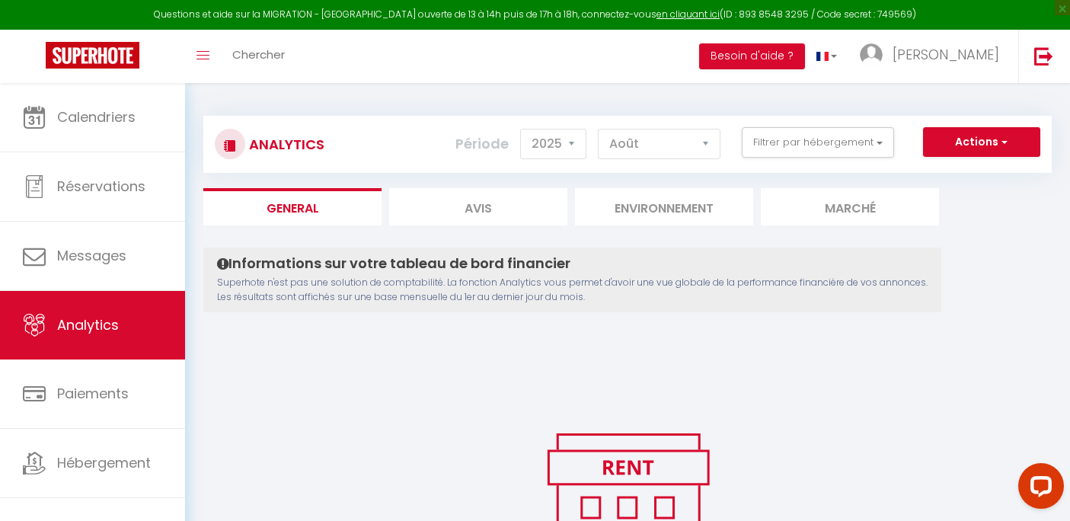
click at [501, 209] on li "Avis" at bounding box center [478, 206] width 178 height 37
select select "2025"
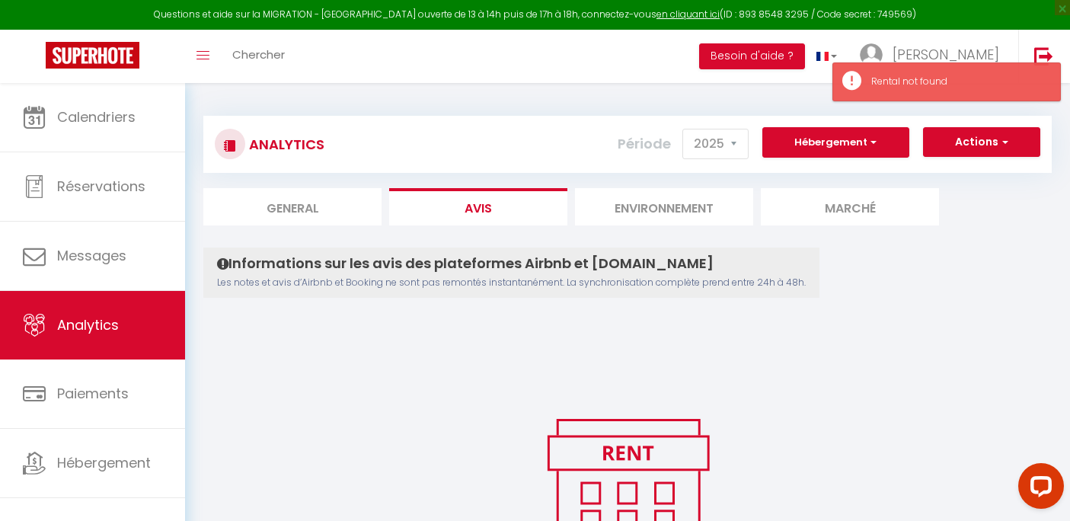
click at [682, 202] on li "Environnement" at bounding box center [664, 206] width 178 height 37
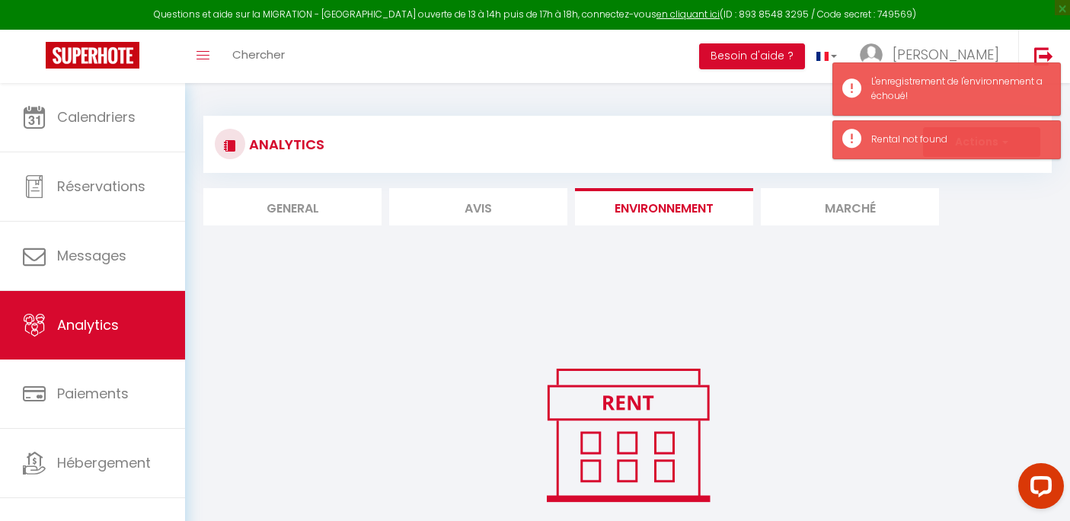
click at [858, 218] on li "Marché" at bounding box center [850, 206] width 178 height 37
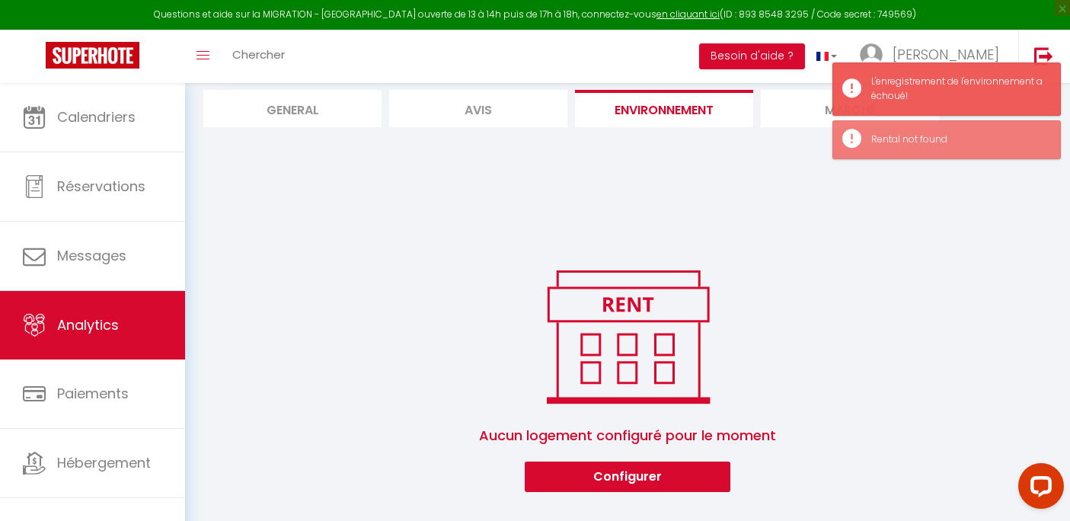
click at [808, 123] on li "Marché" at bounding box center [850, 108] width 178 height 37
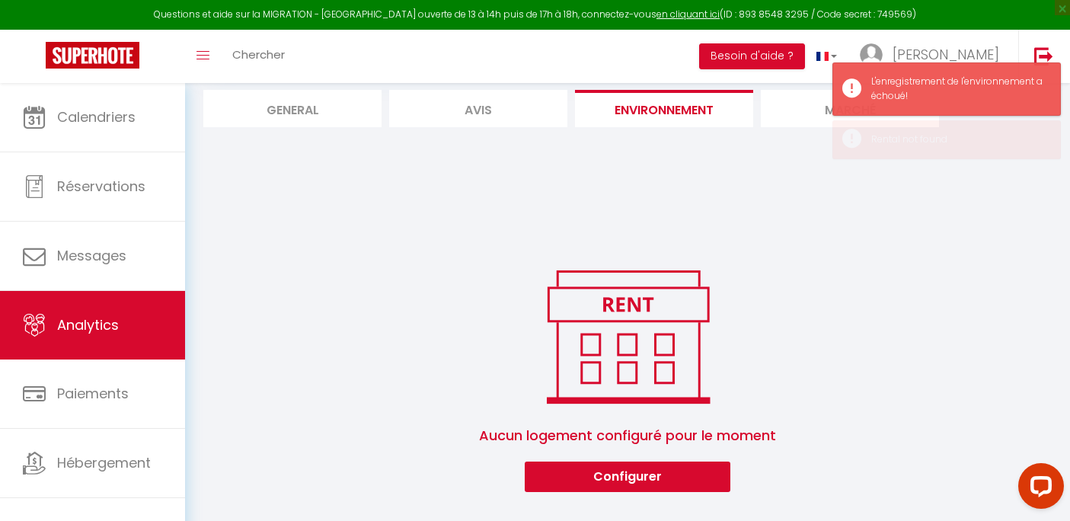
click at [820, 108] on li "Marché" at bounding box center [850, 108] width 178 height 37
click at [793, 120] on li "Marché" at bounding box center [850, 108] width 178 height 37
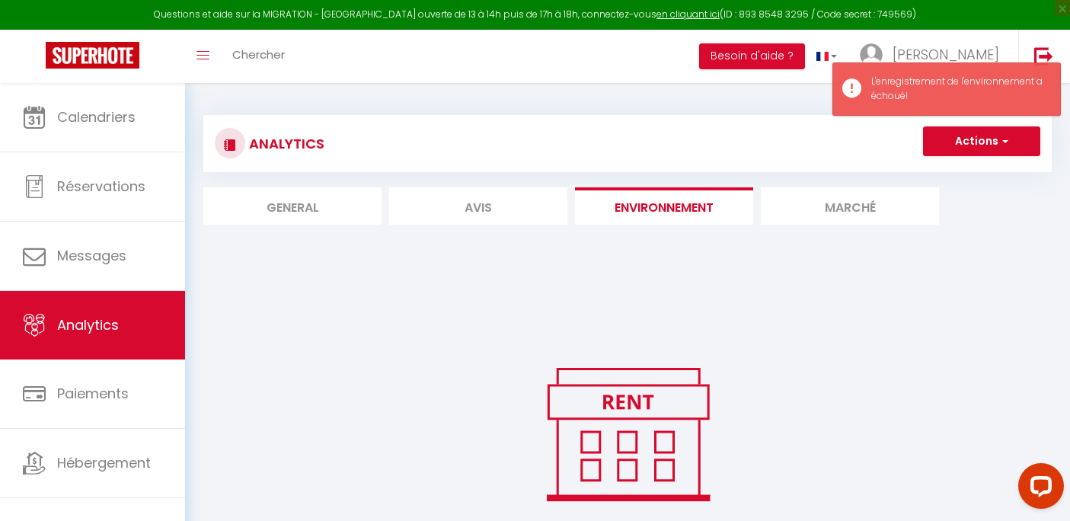
scroll to position [0, 0]
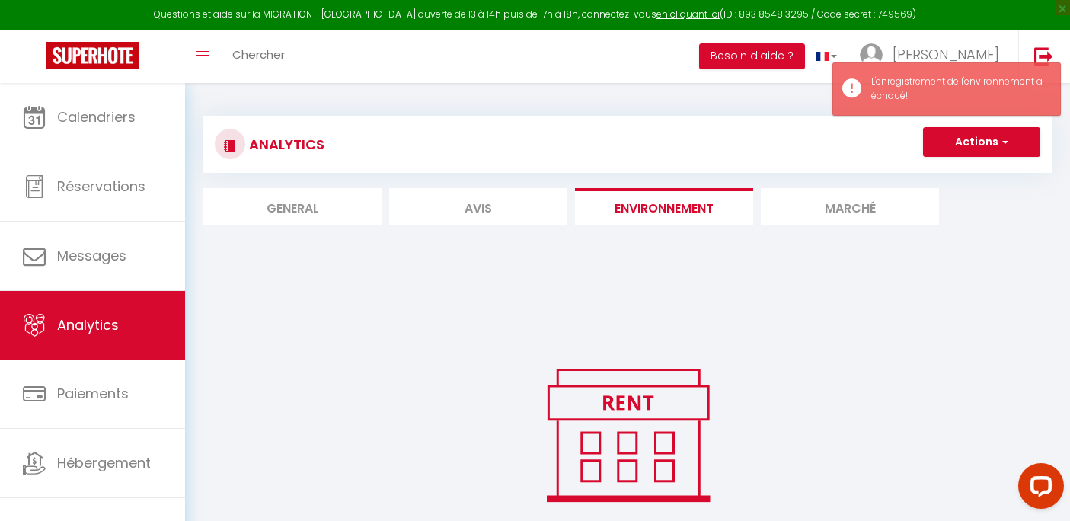
click at [827, 203] on li "Marché" at bounding box center [850, 206] width 178 height 37
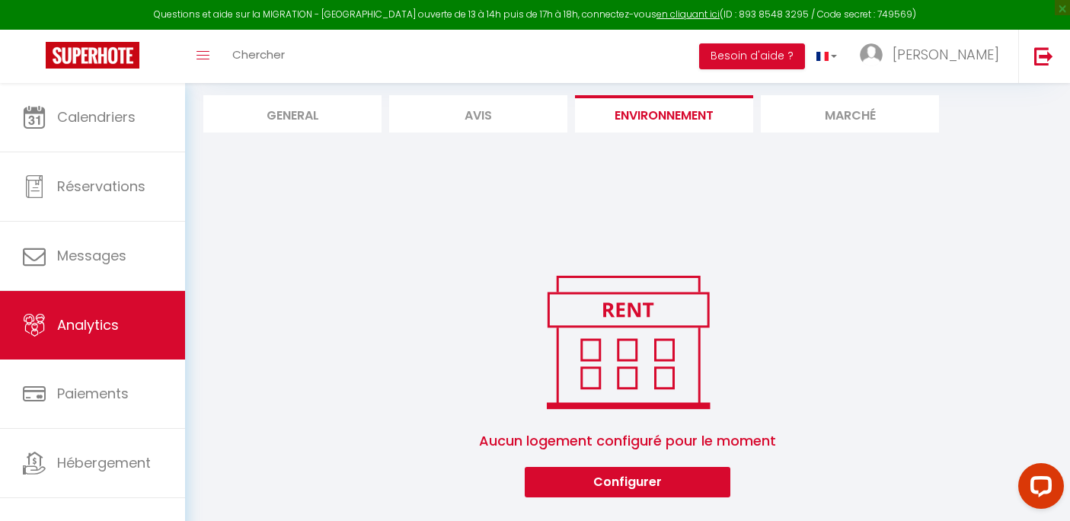
scroll to position [98, 0]
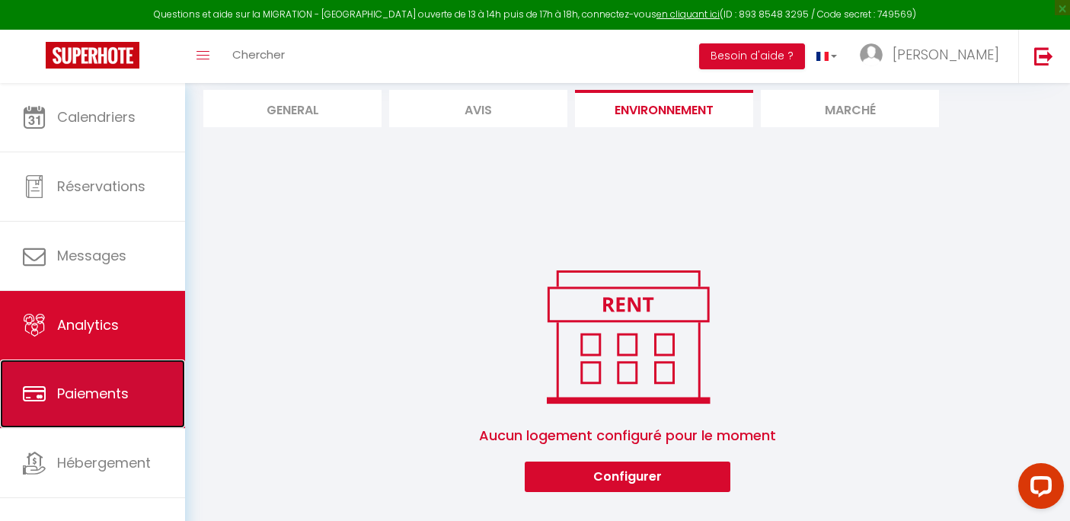
click at [75, 380] on link "Paiements" at bounding box center [92, 394] width 185 height 69
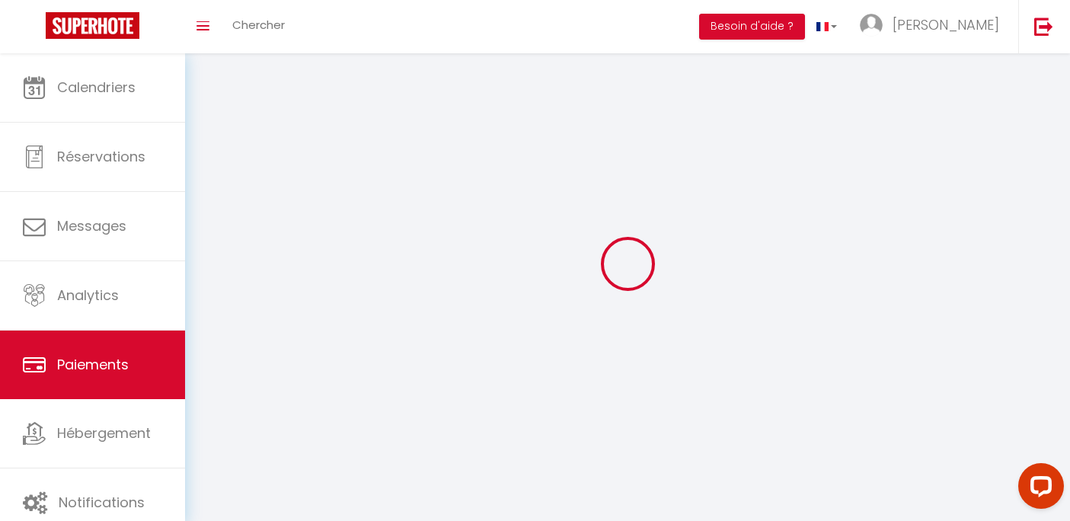
select select "2"
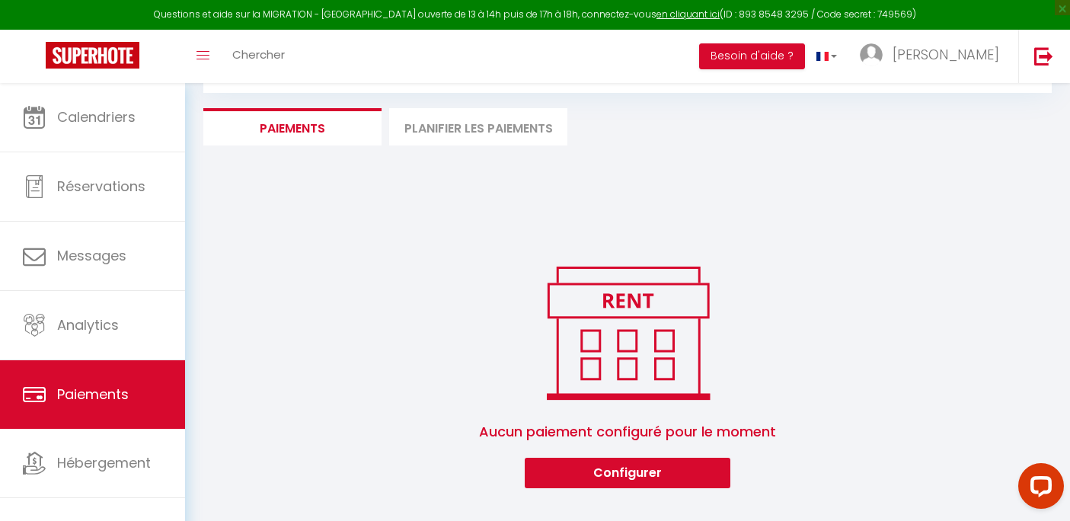
scroll to position [83, 0]
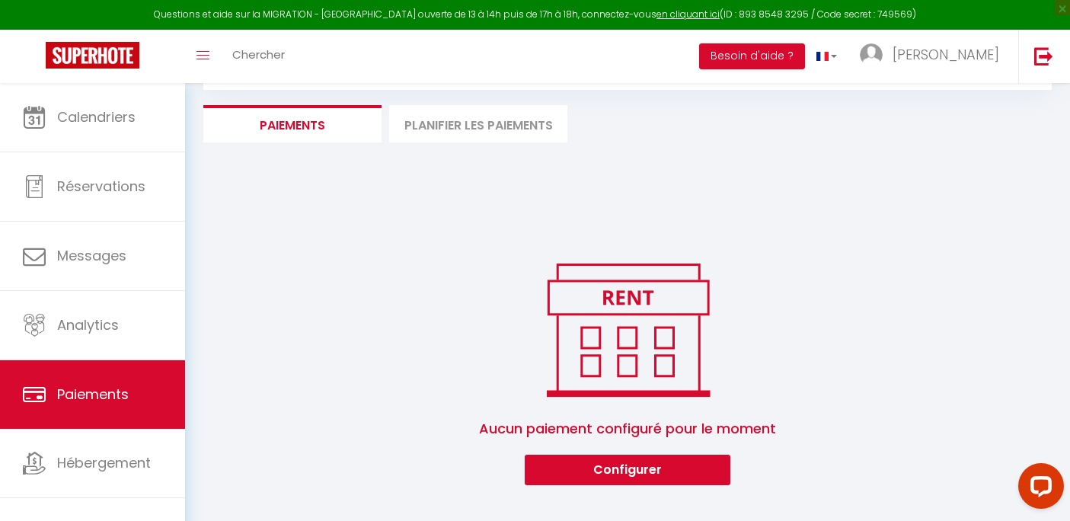
click at [487, 116] on li "Planifier les paiements" at bounding box center [478, 123] width 178 height 37
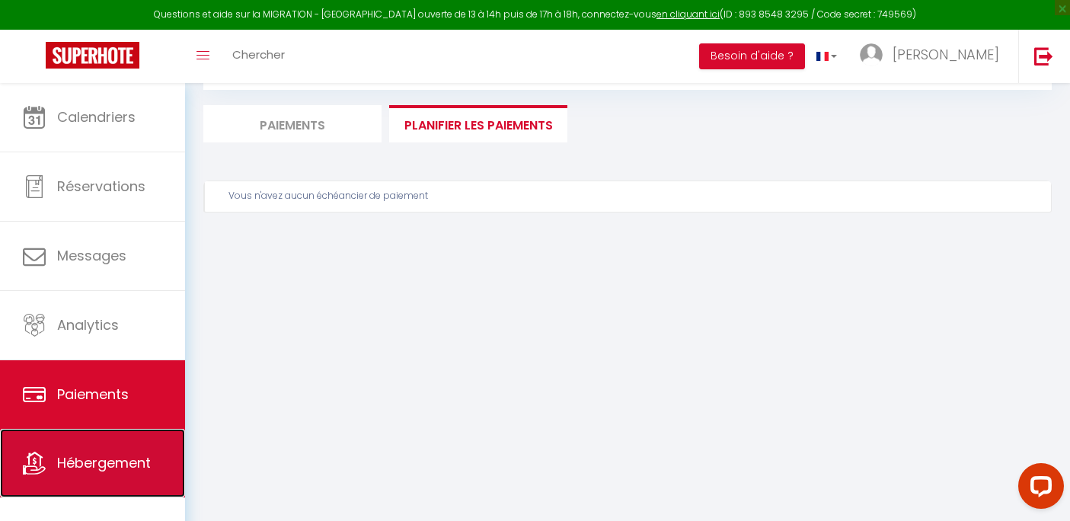
click at [142, 488] on link "Hébergement" at bounding box center [92, 463] width 185 height 69
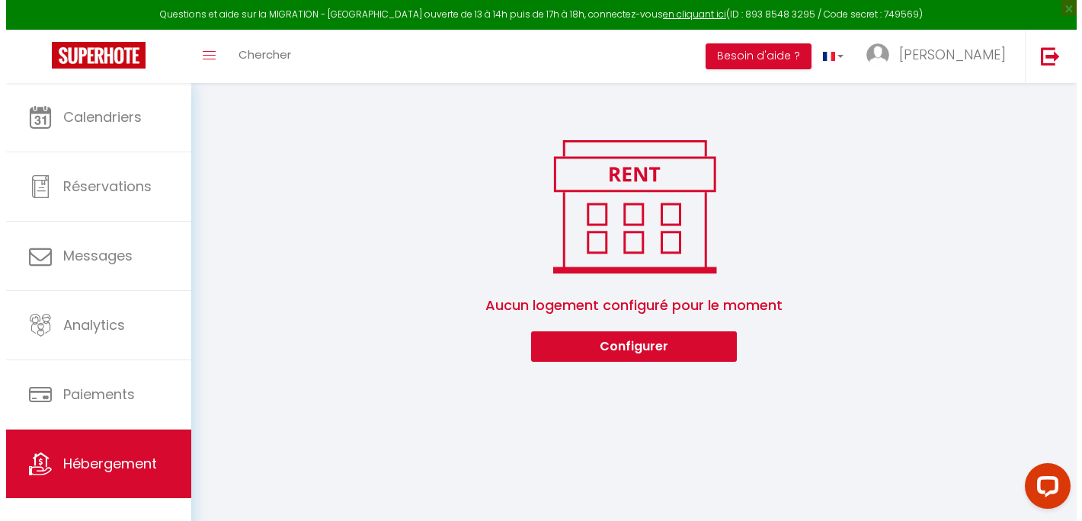
scroll to position [83, 0]
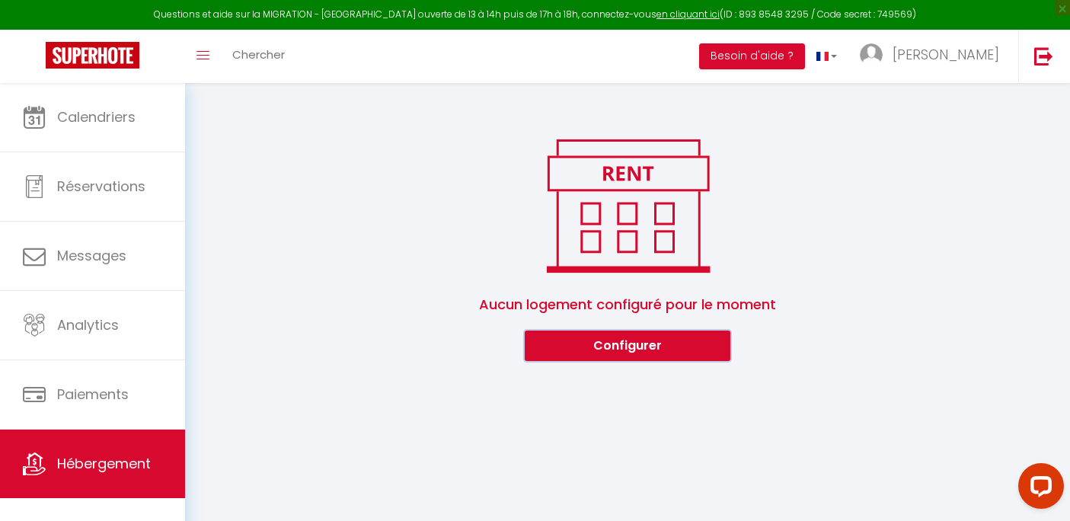
click at [650, 336] on button "Configurer" at bounding box center [628, 346] width 206 height 30
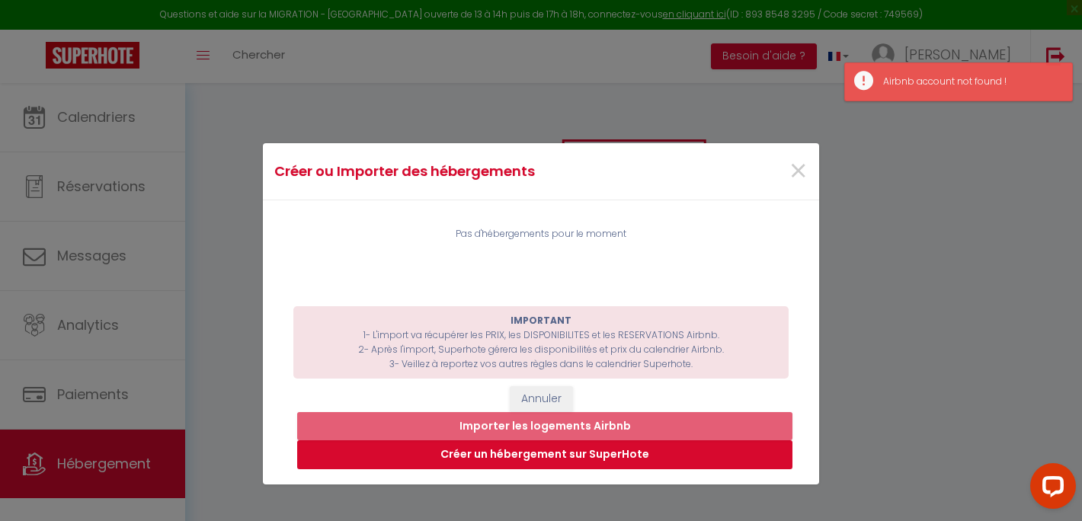
click at [539, 459] on button "Créer un hébergement sur SuperHote" at bounding box center [544, 454] width 495 height 29
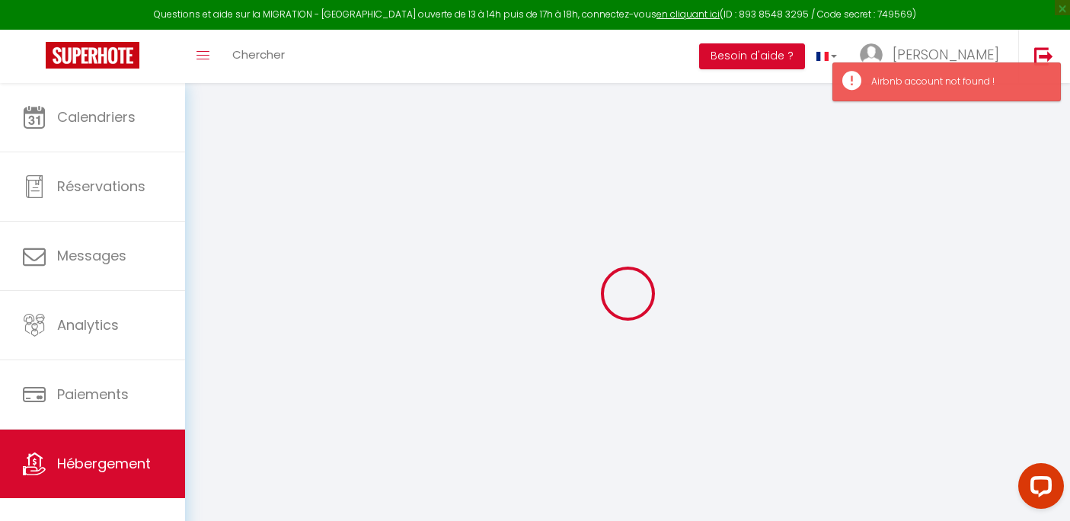
select select
checkbox input "false"
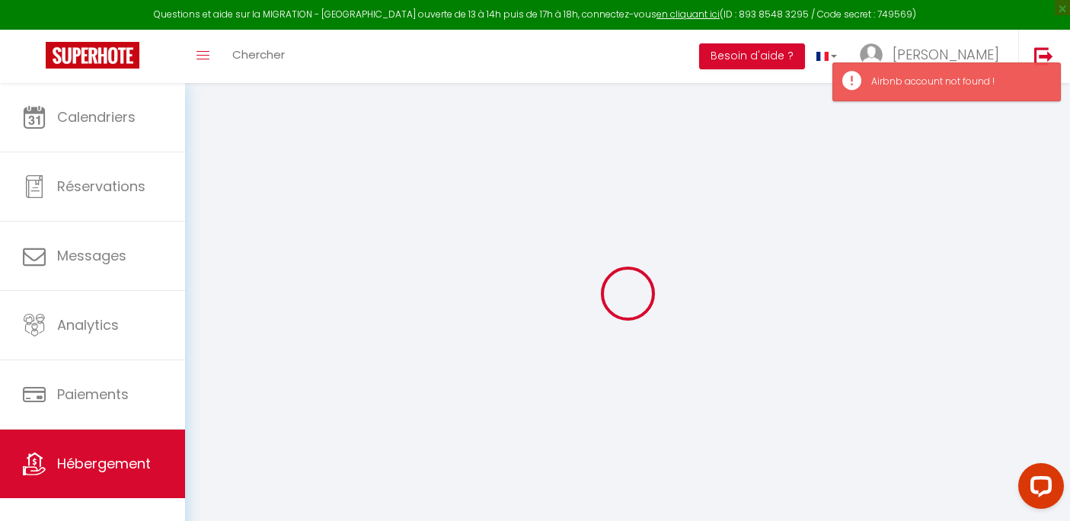
select select
select select "15:00"
select select "23:45"
select select "11:00"
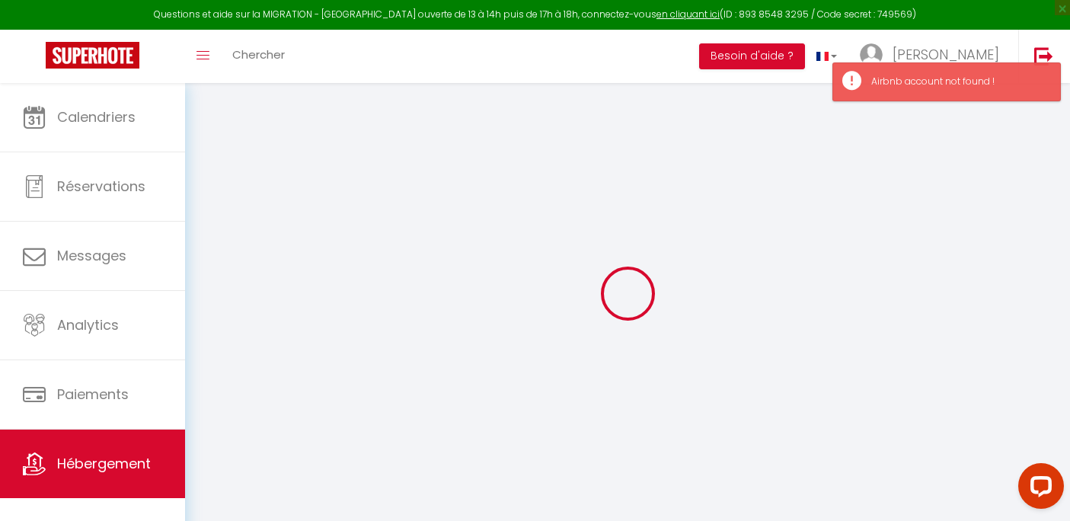
select select "30"
select select "120"
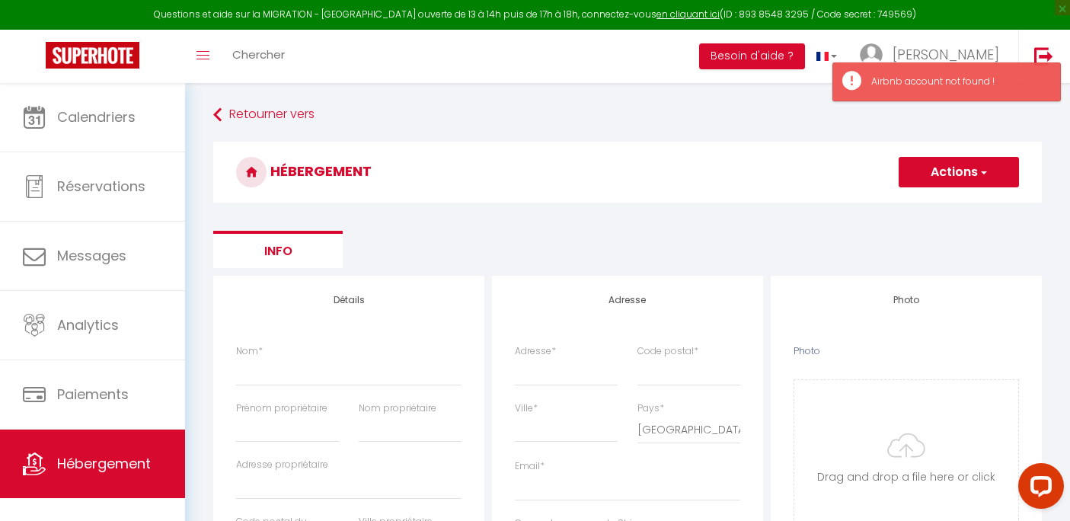
select select
checkbox input "false"
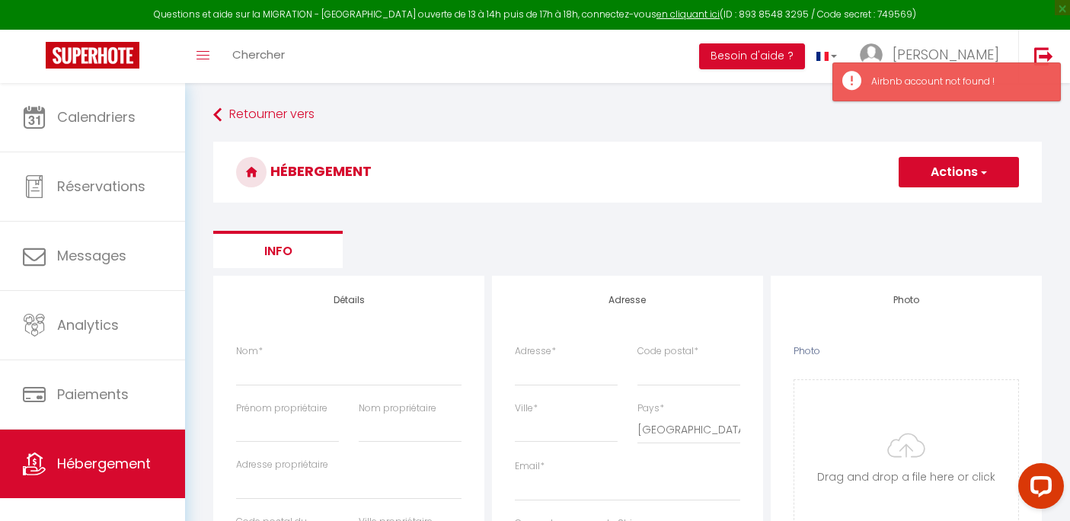
select select
click at [149, 51] on link at bounding box center [92, 56] width 185 height 53
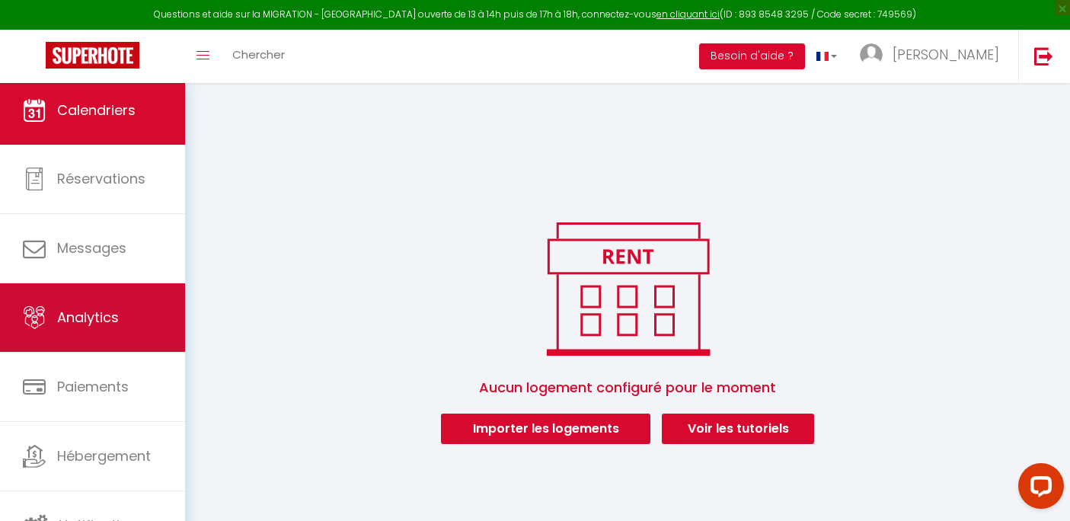
scroll to position [14, 0]
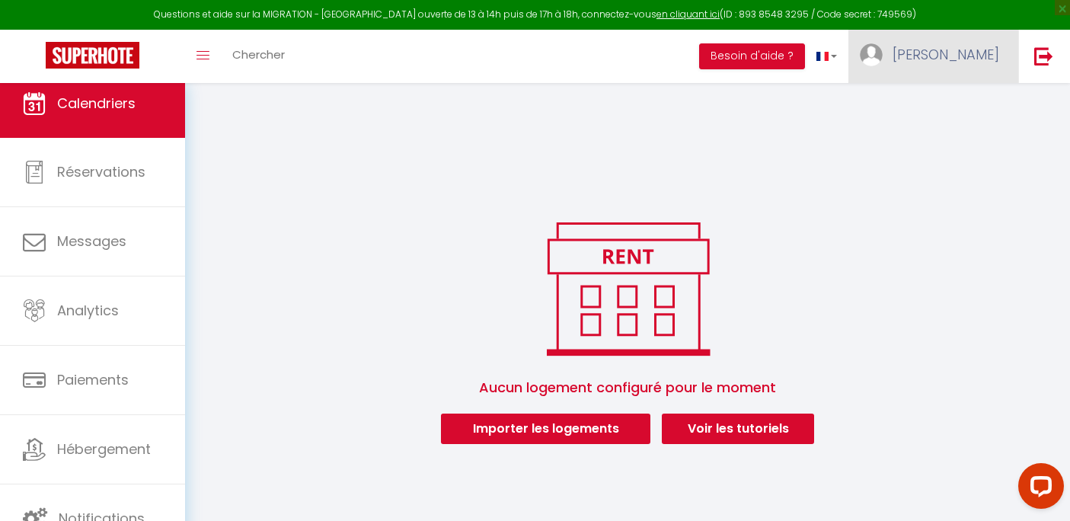
click at [971, 53] on span "[PERSON_NAME]" at bounding box center [946, 54] width 107 height 19
click at [965, 108] on link "Paramètres" at bounding box center [957, 106] width 113 height 26
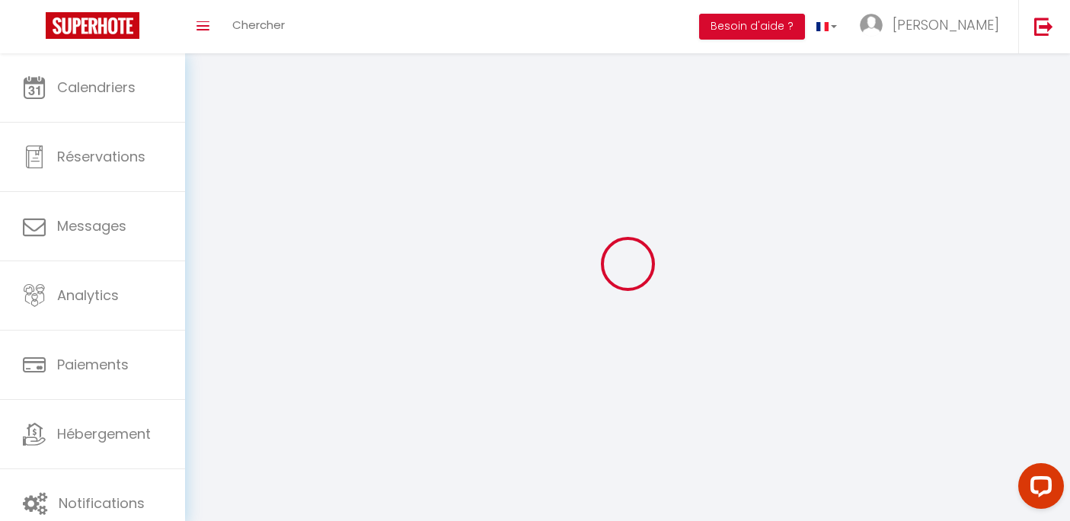
type input "[PERSON_NAME]"
type input "Blondel"
type input "[PHONE_NUMBER]"
type input "Rue [PERSON_NAME]"
type input "40000"
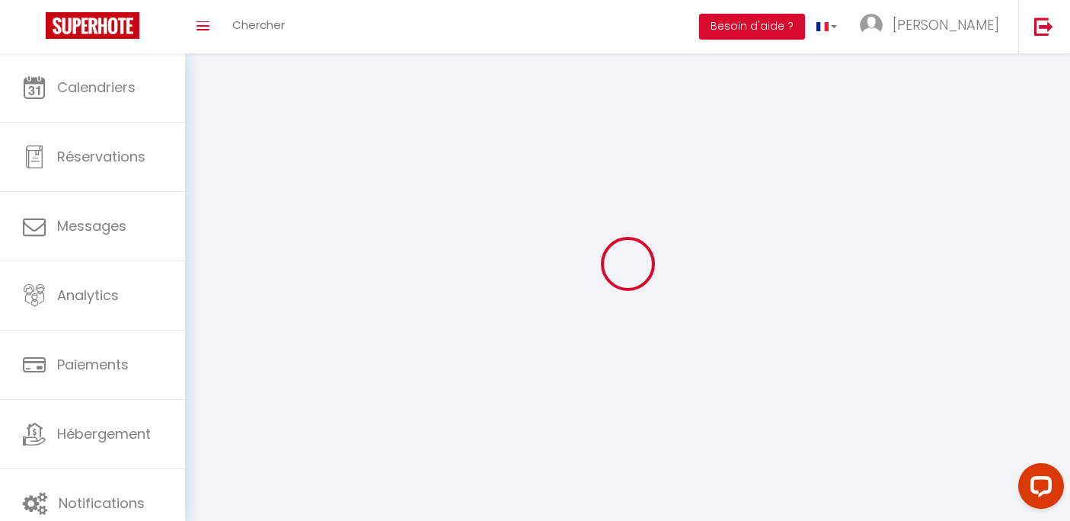
type input "Marakech"
type input "OnYm6xO4HKkaHLZEBZlm7gKKE"
type input "nuUynzdemv6VAV40LhpcYBqrh"
type input "[URL][DOMAIN_NAME]"
select select "146"
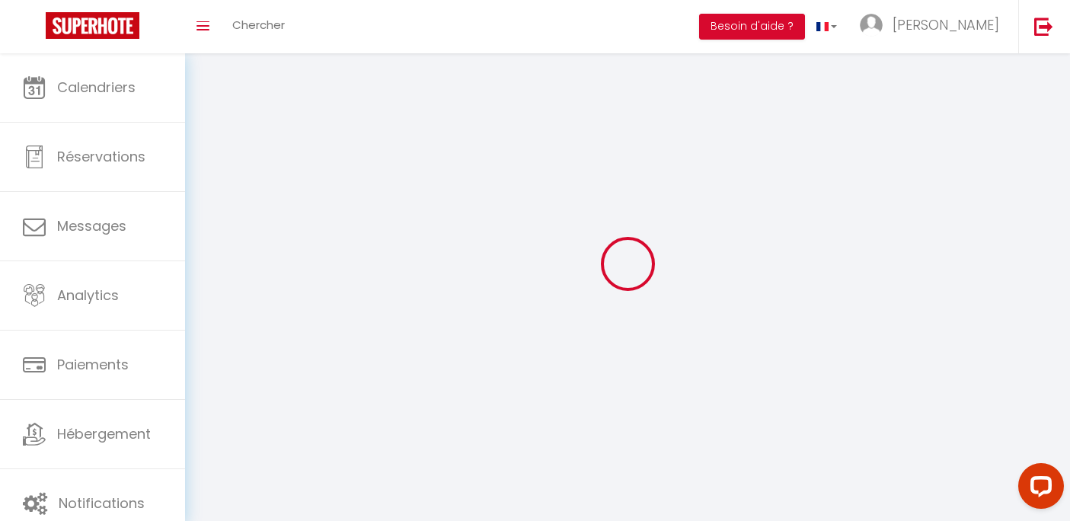
select select "28"
select select "fr"
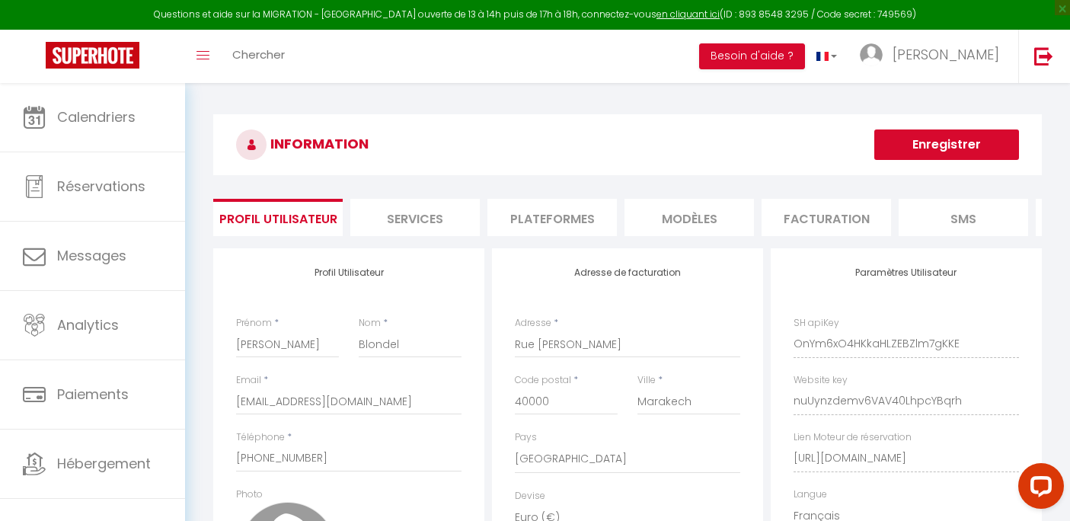
click at [422, 216] on li "Services" at bounding box center [415, 217] width 130 height 37
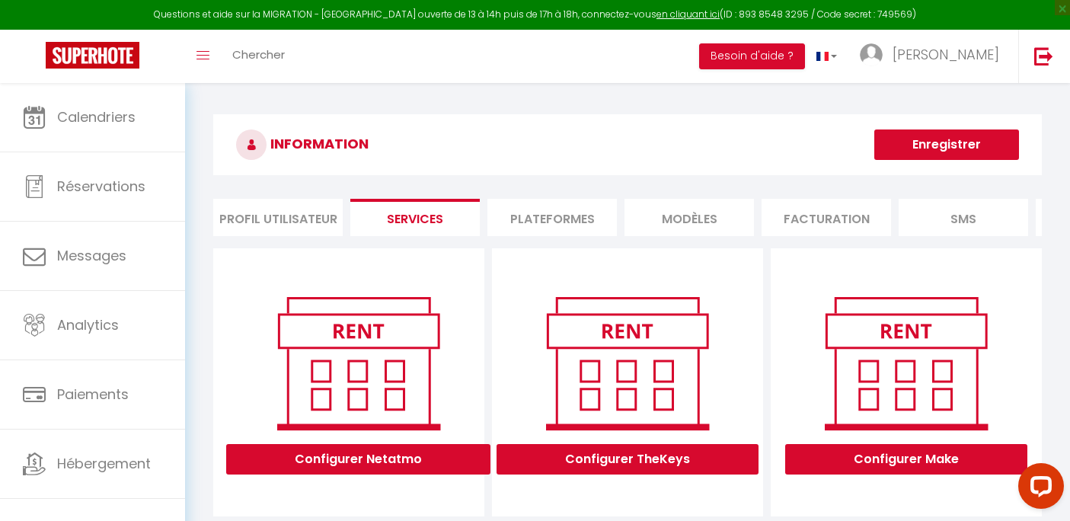
click at [550, 218] on li "Plateformes" at bounding box center [553, 217] width 130 height 37
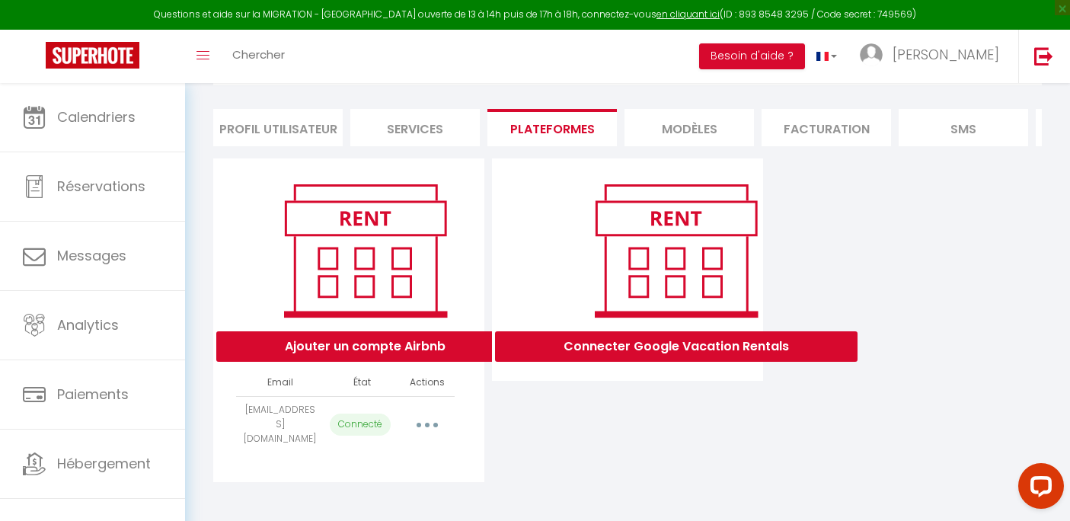
scroll to position [91, 0]
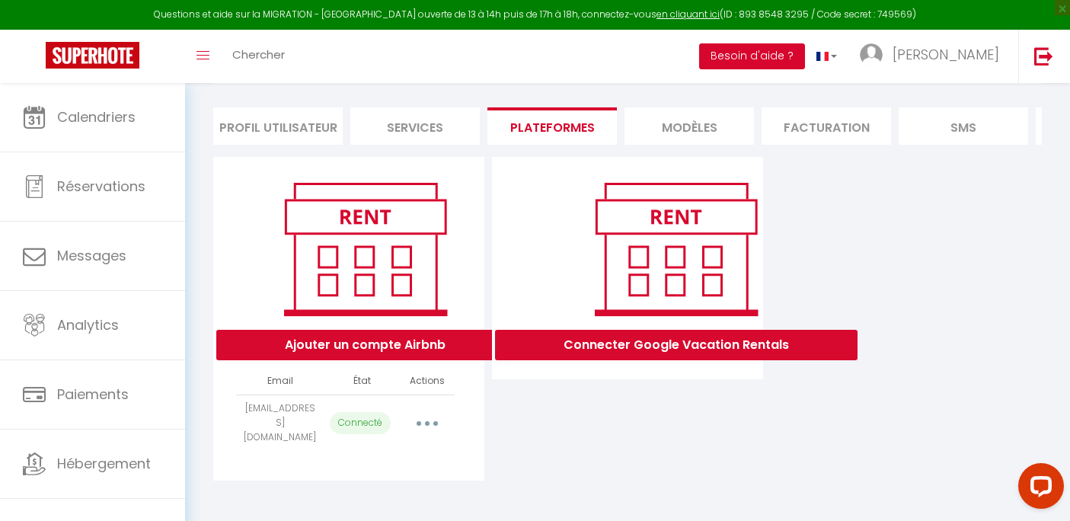
click at [805, 53] on button "Besoin d'aide ?" at bounding box center [752, 56] width 106 height 26
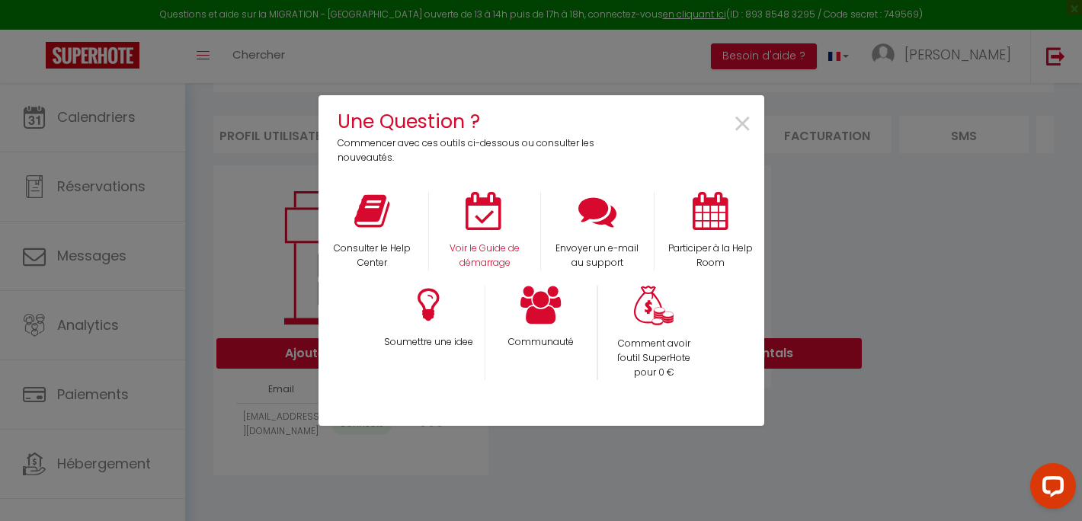
click at [527, 229] on div "Voir le Guide de démarrage" at bounding box center [484, 231] width 113 height 78
click at [489, 242] on p "Voir le Guide de démarrage" at bounding box center [484, 256] width 91 height 29
click at [737, 120] on span "×" at bounding box center [742, 125] width 21 height 48
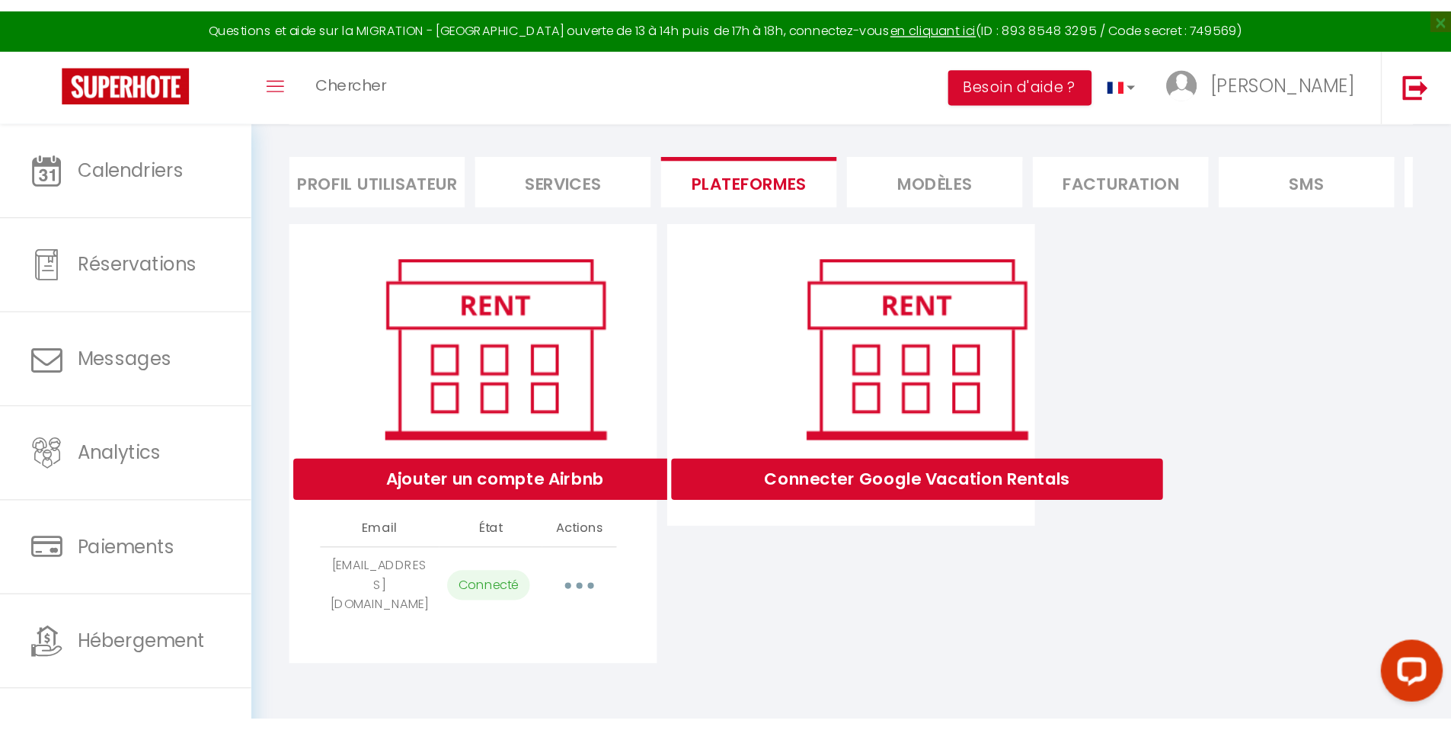
scroll to position [83, 0]
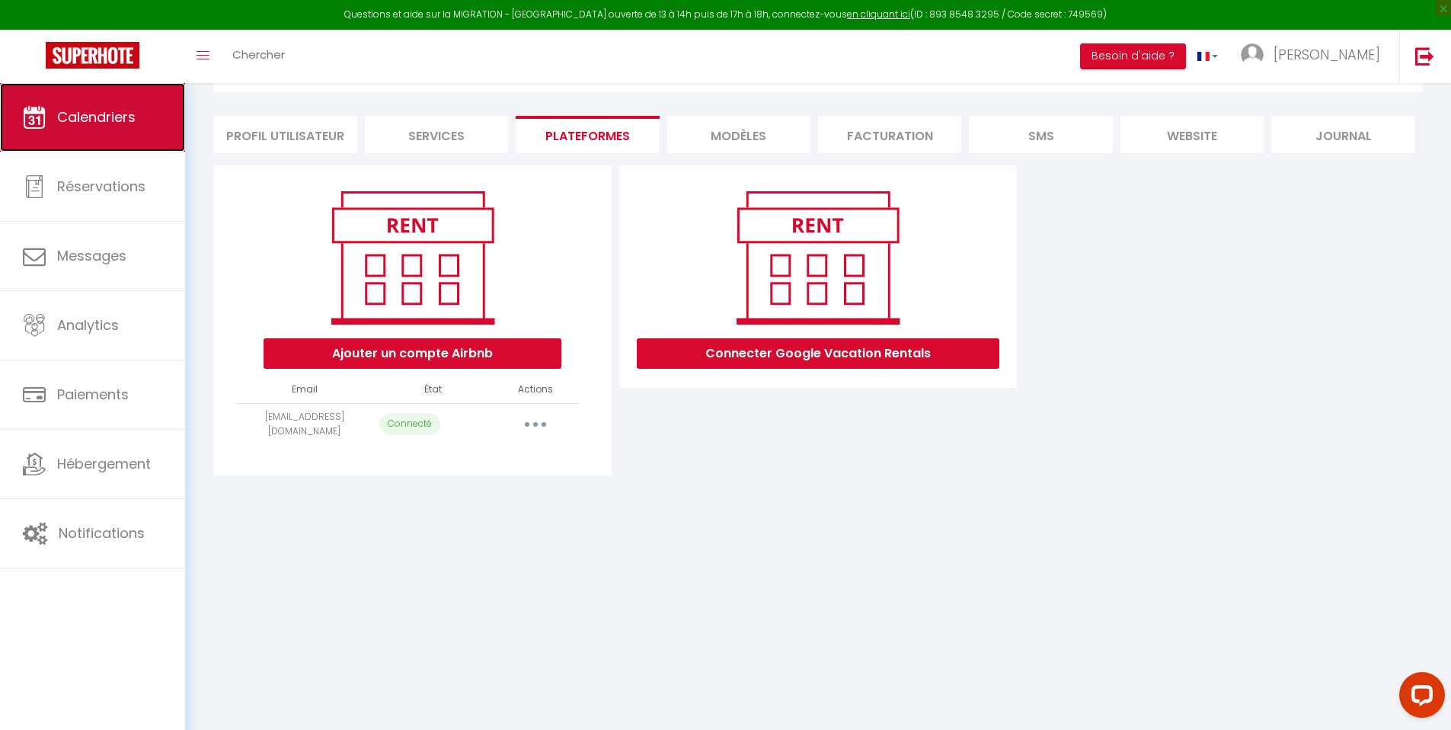
click at [96, 121] on span "Calendriers" at bounding box center [96, 116] width 78 height 19
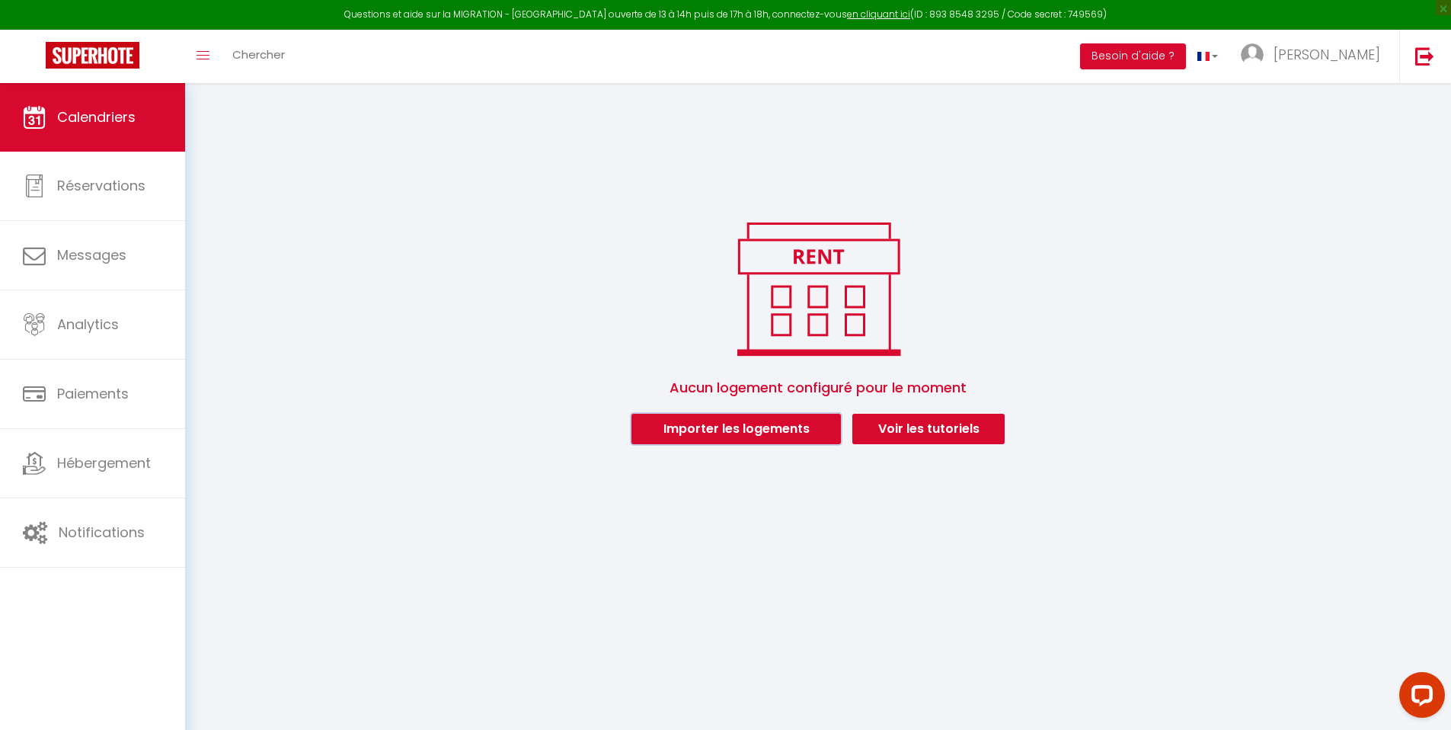
click at [770, 440] on button "Importer les logements" at bounding box center [737, 429] width 210 height 30
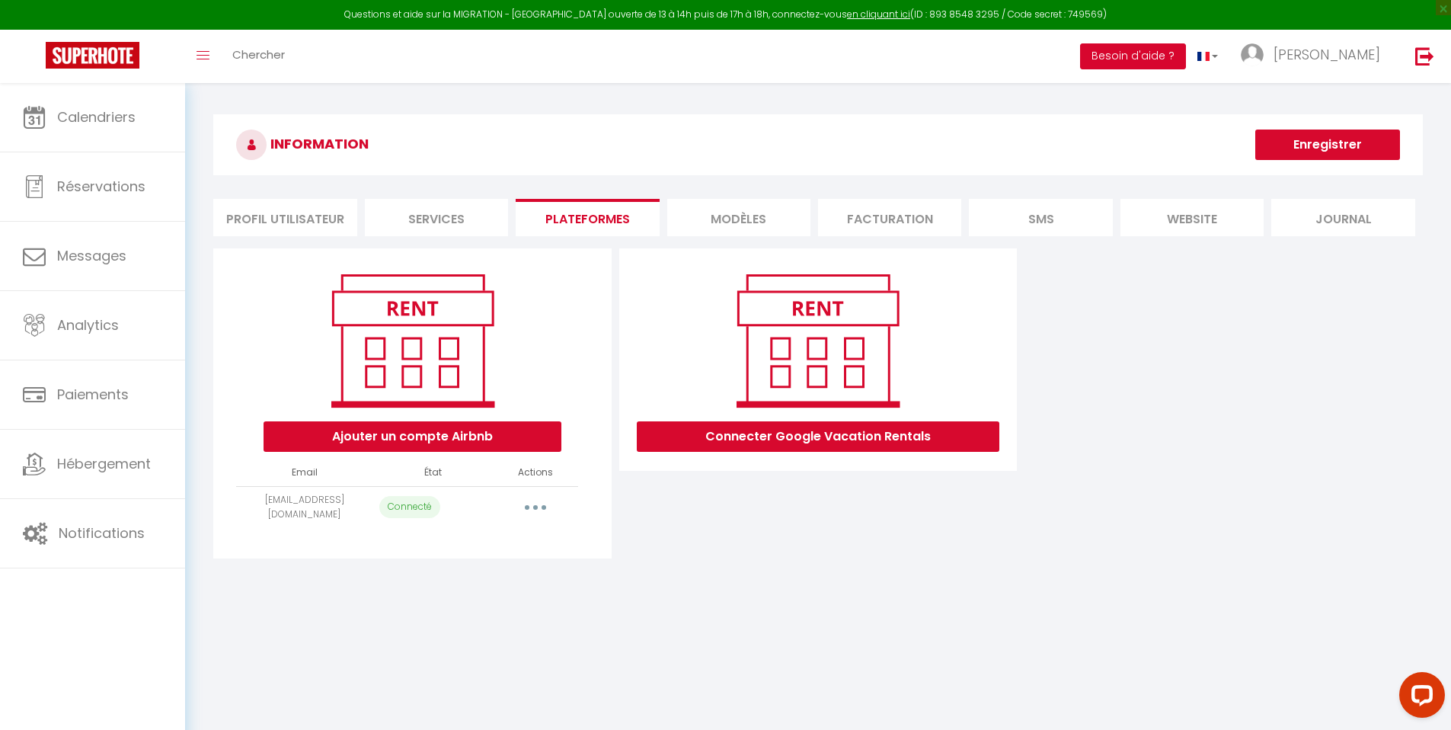
click at [1070, 62] on button "Besoin d'aide ?" at bounding box center [1133, 56] width 106 height 26
click at [0, 0] on div "Une Question ? Commencer avec ces outils ci-dessous ou consulter les nouveautés…" at bounding box center [0, 0] width 0 height 0
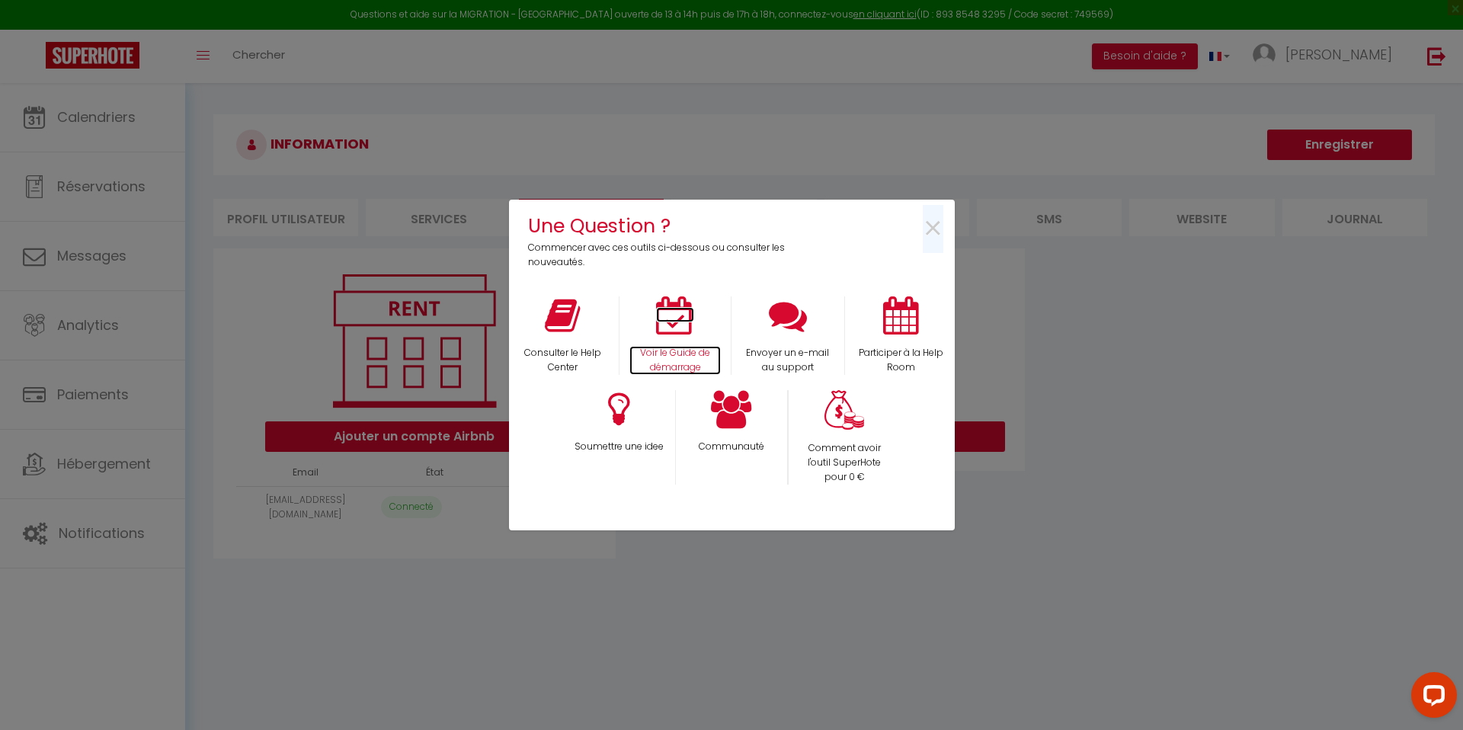
click at [672, 333] on icon at bounding box center [675, 315] width 38 height 38
click at [931, 229] on span "×" at bounding box center [933, 229] width 21 height 48
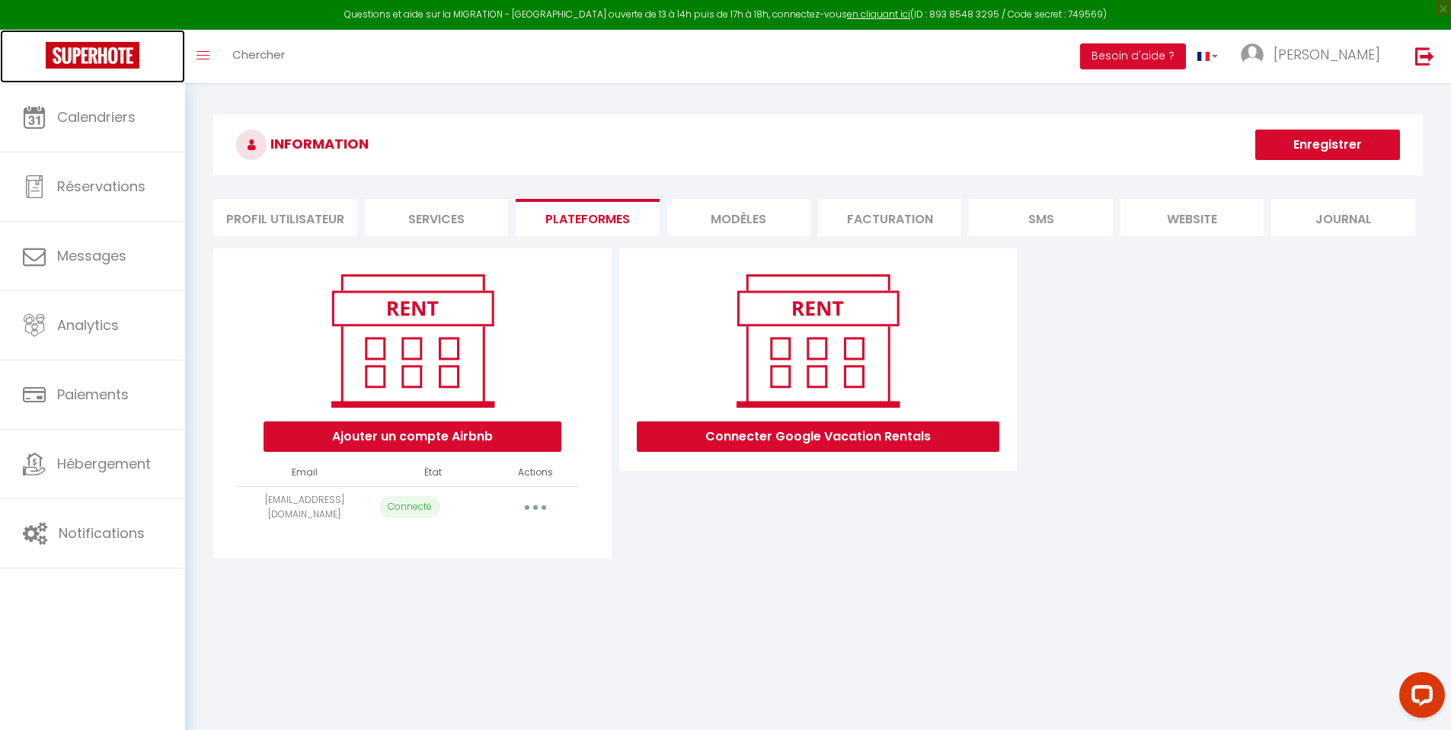
click at [87, 64] on img at bounding box center [93, 55] width 94 height 27
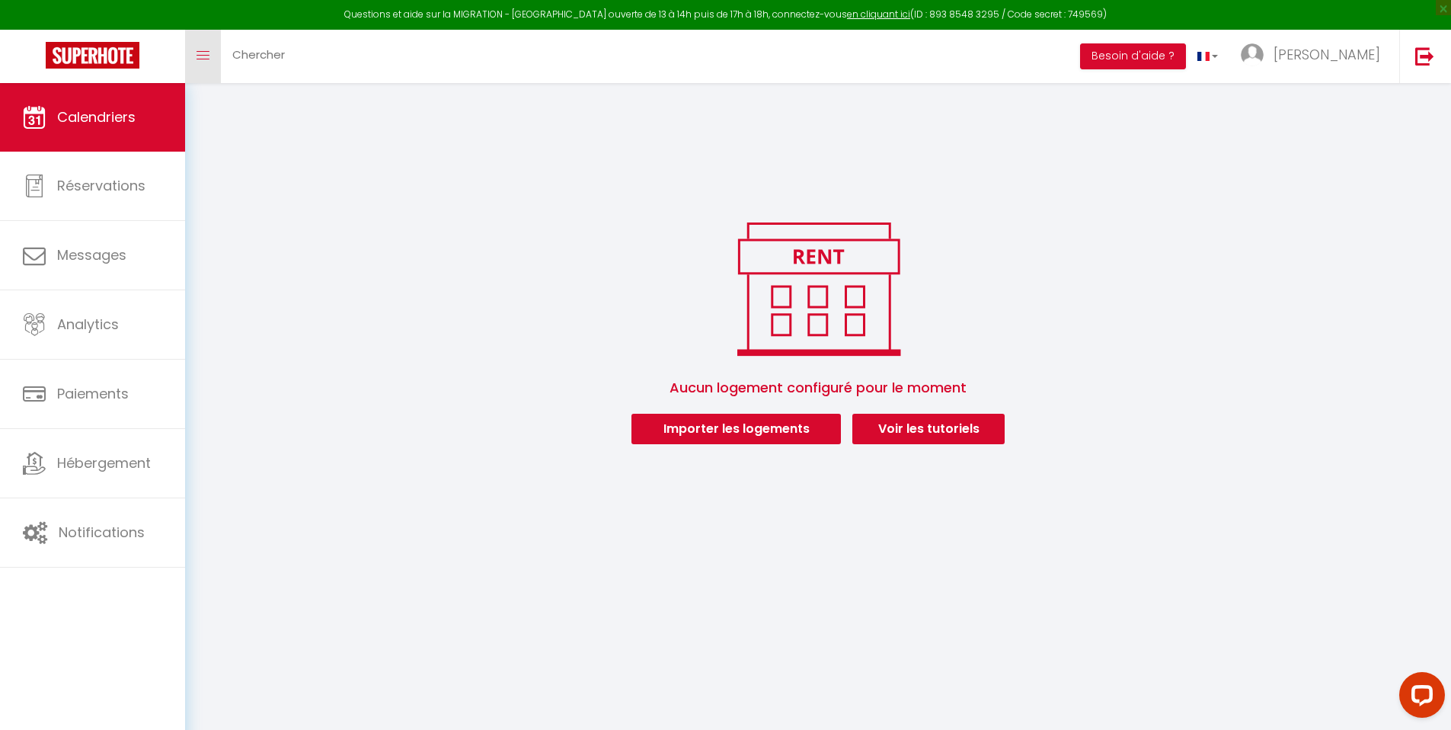
click at [210, 62] on link "Toggle menubar" at bounding box center [203, 56] width 36 height 53
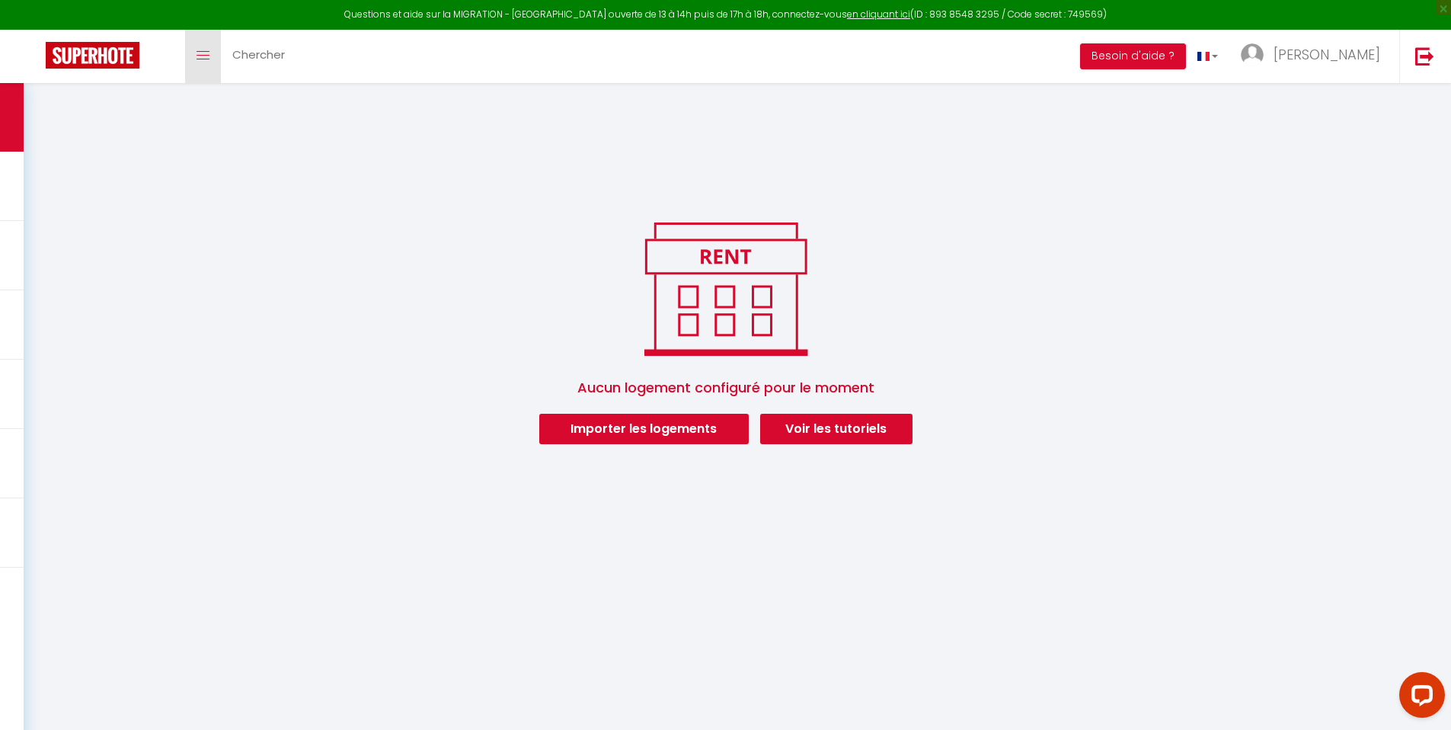
click at [210, 62] on link "Toggle menubar" at bounding box center [203, 56] width 36 height 53
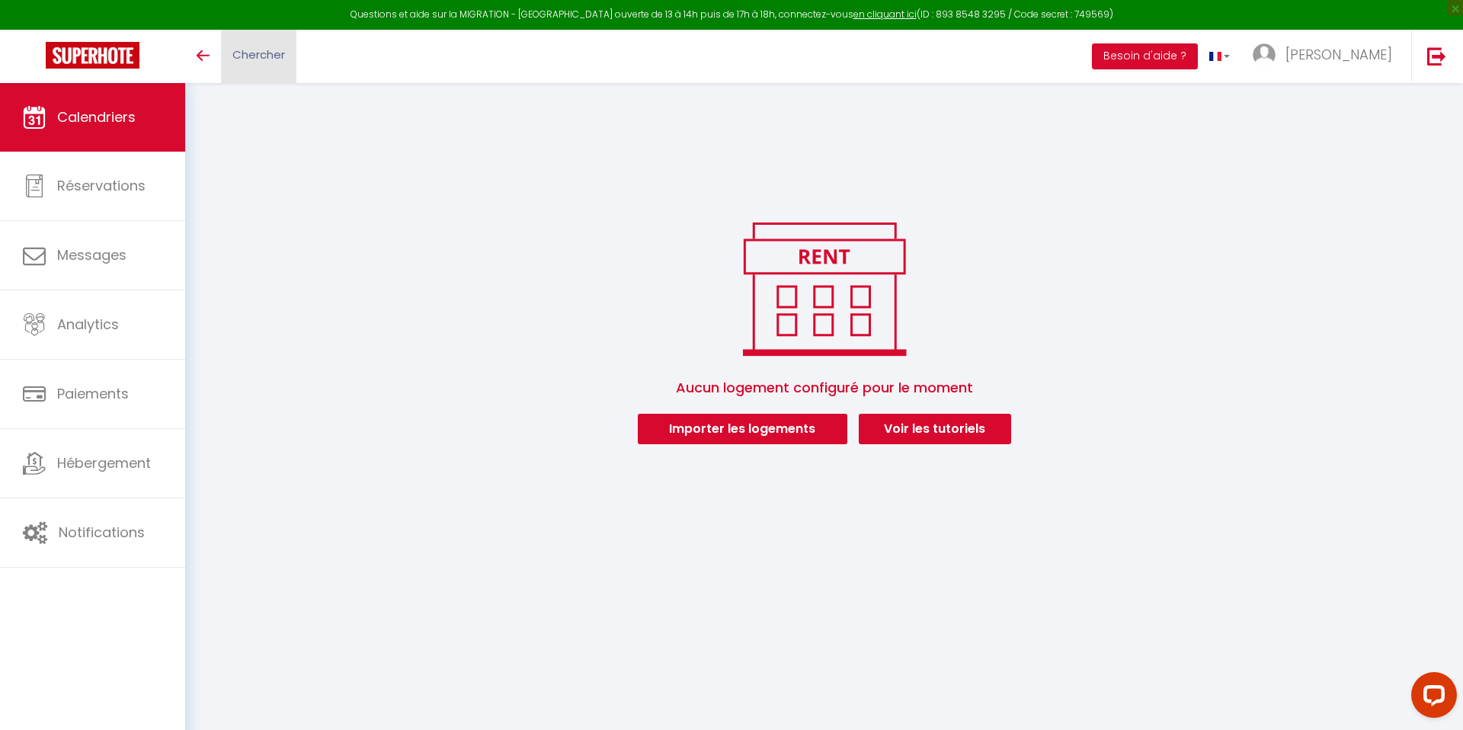
click at [256, 58] on span "Chercher" at bounding box center [258, 54] width 53 height 16
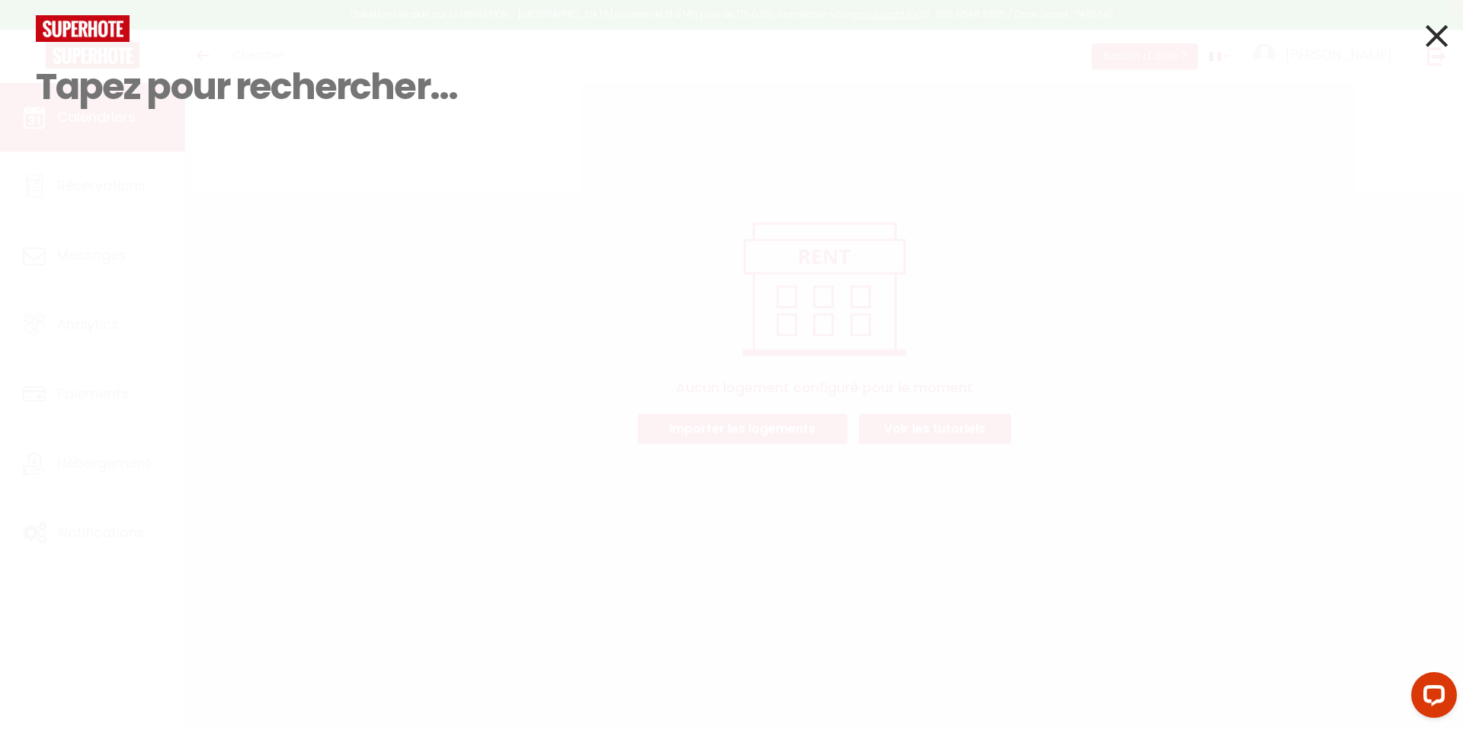
click at [105, 27] on img at bounding box center [83, 28] width 94 height 27
click at [98, 30] on img at bounding box center [83, 28] width 94 height 27
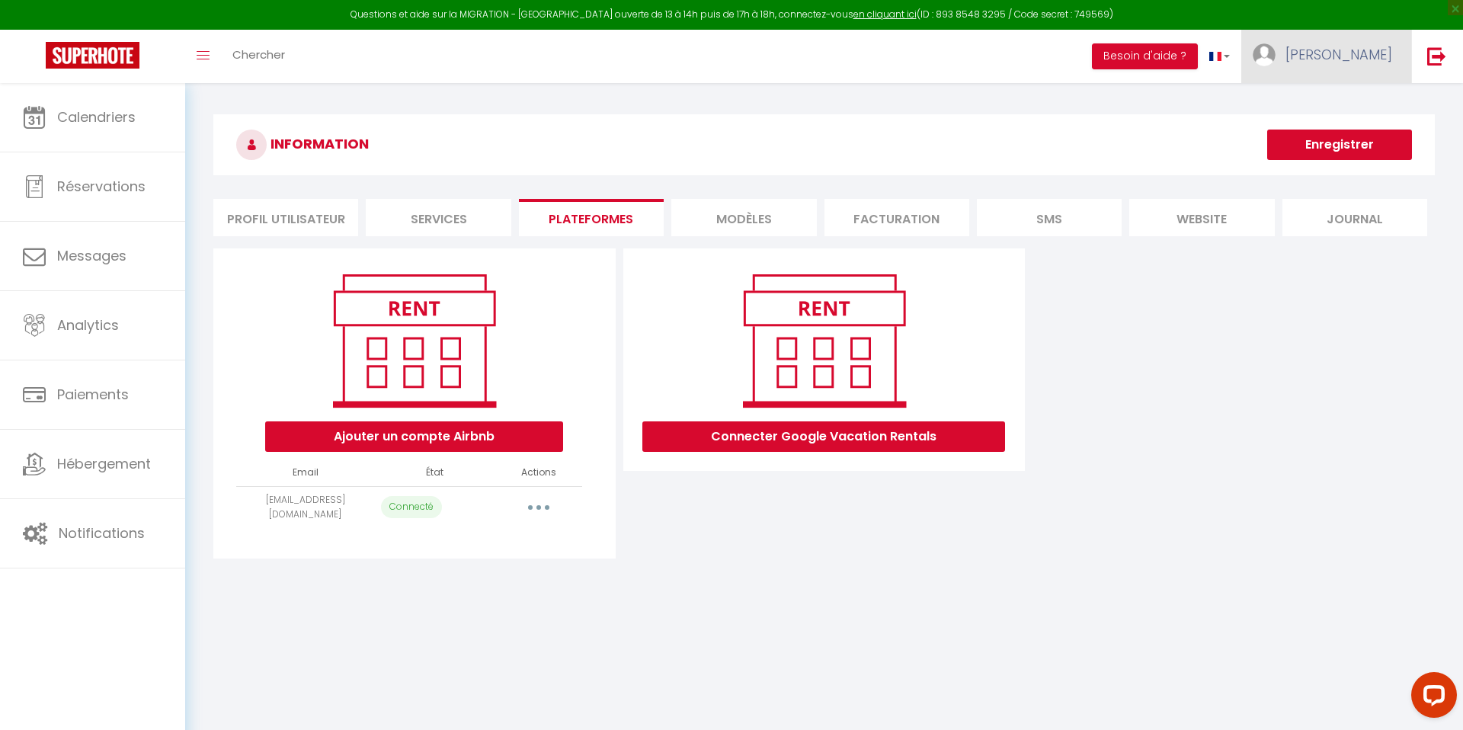
click at [1070, 72] on link "[PERSON_NAME]" at bounding box center [1326, 56] width 170 height 53
click at [1070, 58] on button "Besoin d'aide ?" at bounding box center [1145, 56] width 106 height 26
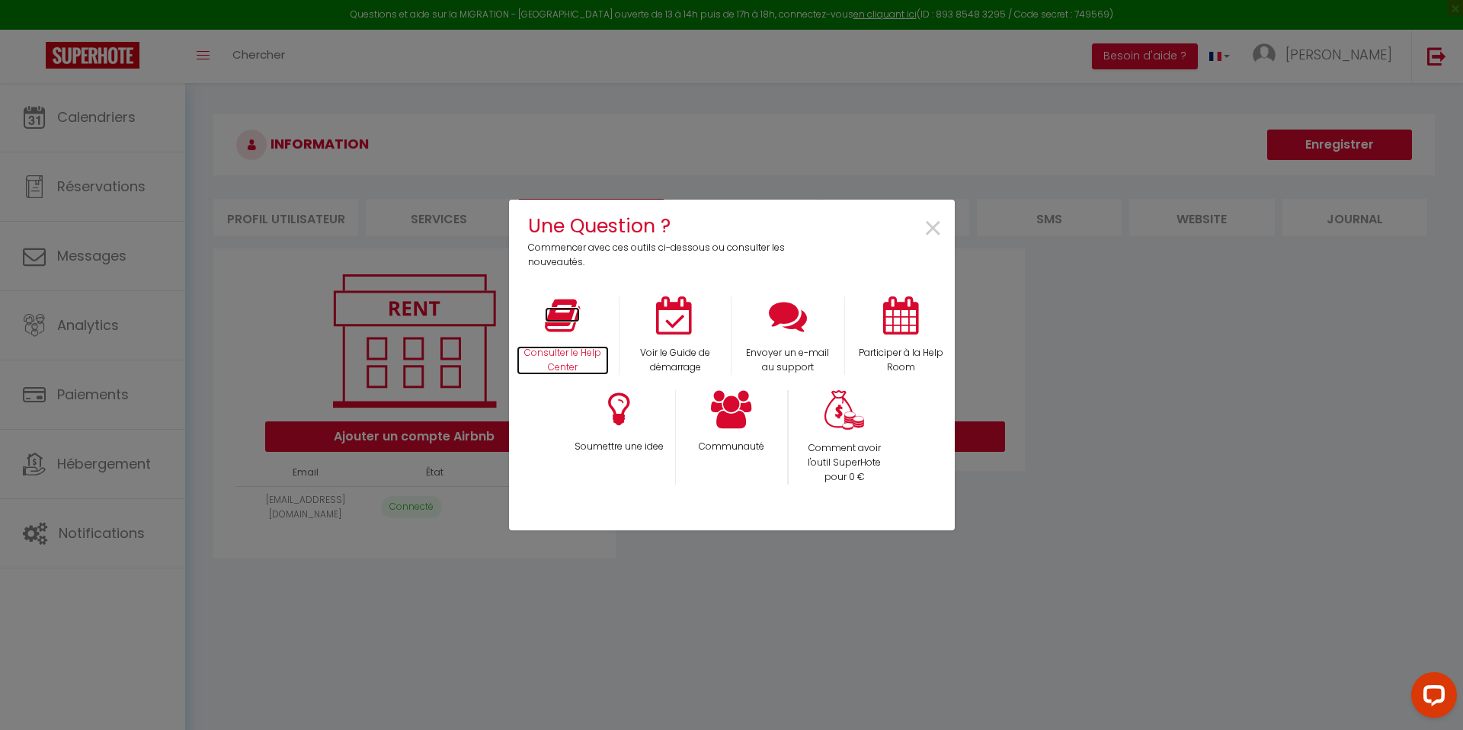
click at [570, 320] on icon at bounding box center [562, 315] width 35 height 38
click at [738, 421] on icon at bounding box center [731, 409] width 41 height 38
click at [931, 229] on span "×" at bounding box center [933, 229] width 21 height 48
click at [931, 229] on li "Facturation" at bounding box center [896, 217] width 145 height 37
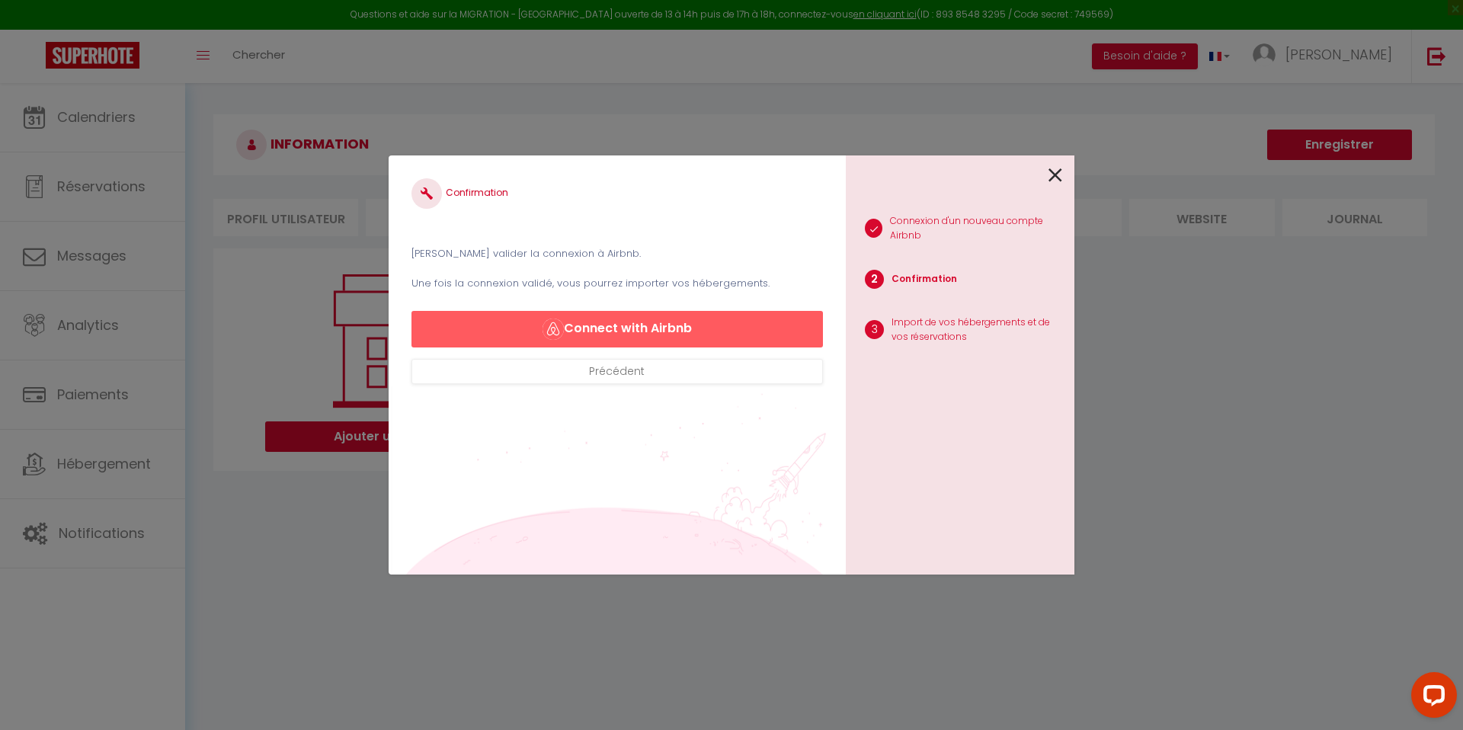
click at [1055, 177] on icon at bounding box center [1055, 175] width 14 height 23
